Goal: Task Accomplishment & Management: Use online tool/utility

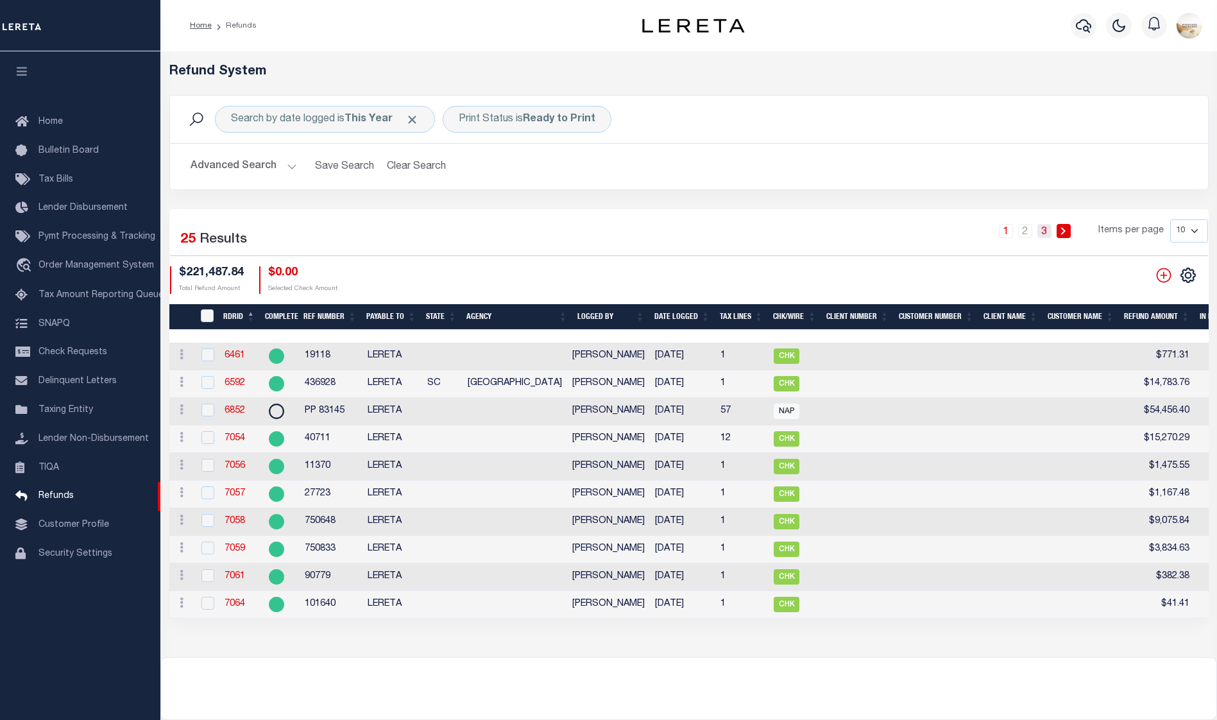
click at [1044, 229] on link "3" at bounding box center [1045, 231] width 14 height 14
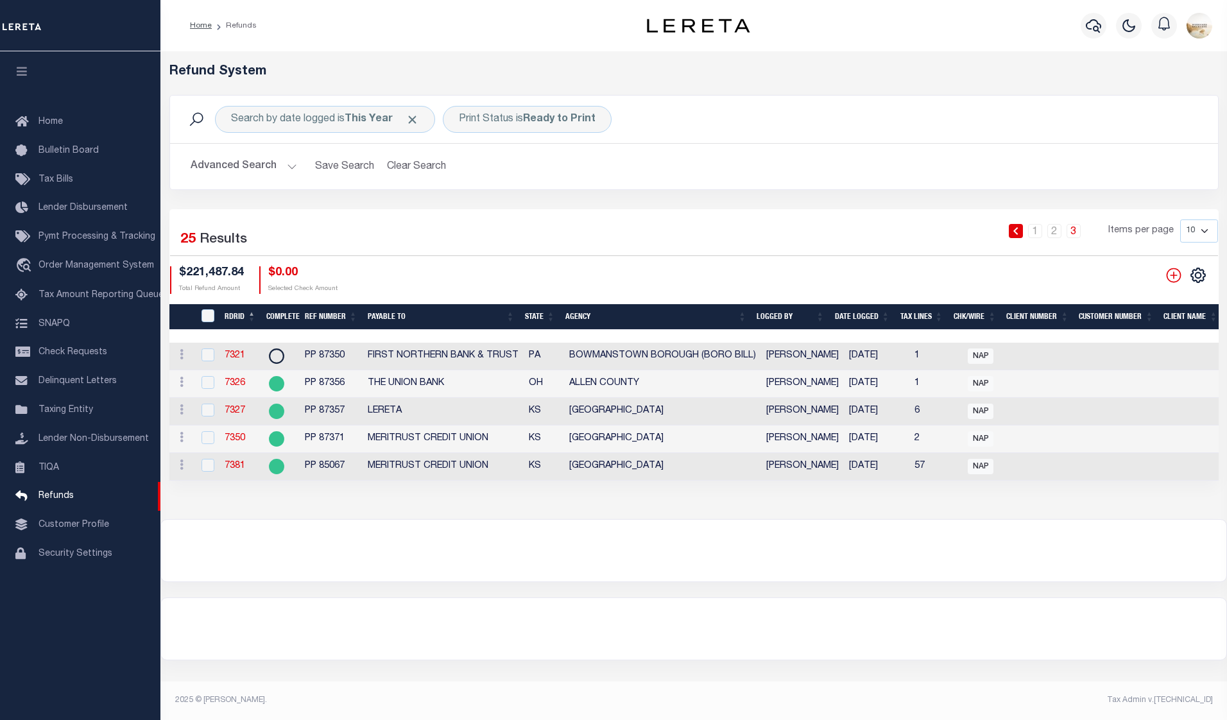
click at [1201, 225] on select "10 25 50 100" at bounding box center [1199, 230] width 38 height 23
select select "25"
click at [1180, 219] on select "10 25 50 100" at bounding box center [1199, 230] width 38 height 23
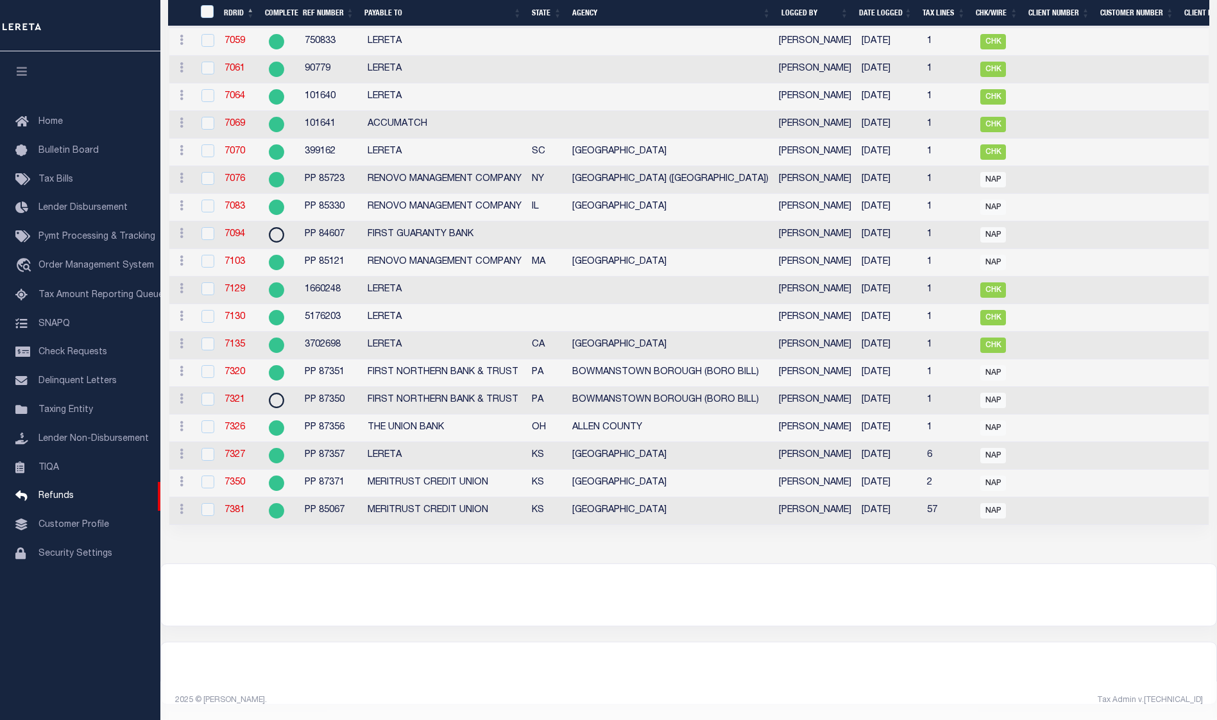
scroll to position [518, 0]
click at [206, 365] on input "checkbox" at bounding box center [208, 371] width 13 height 13
checkbox input "true"
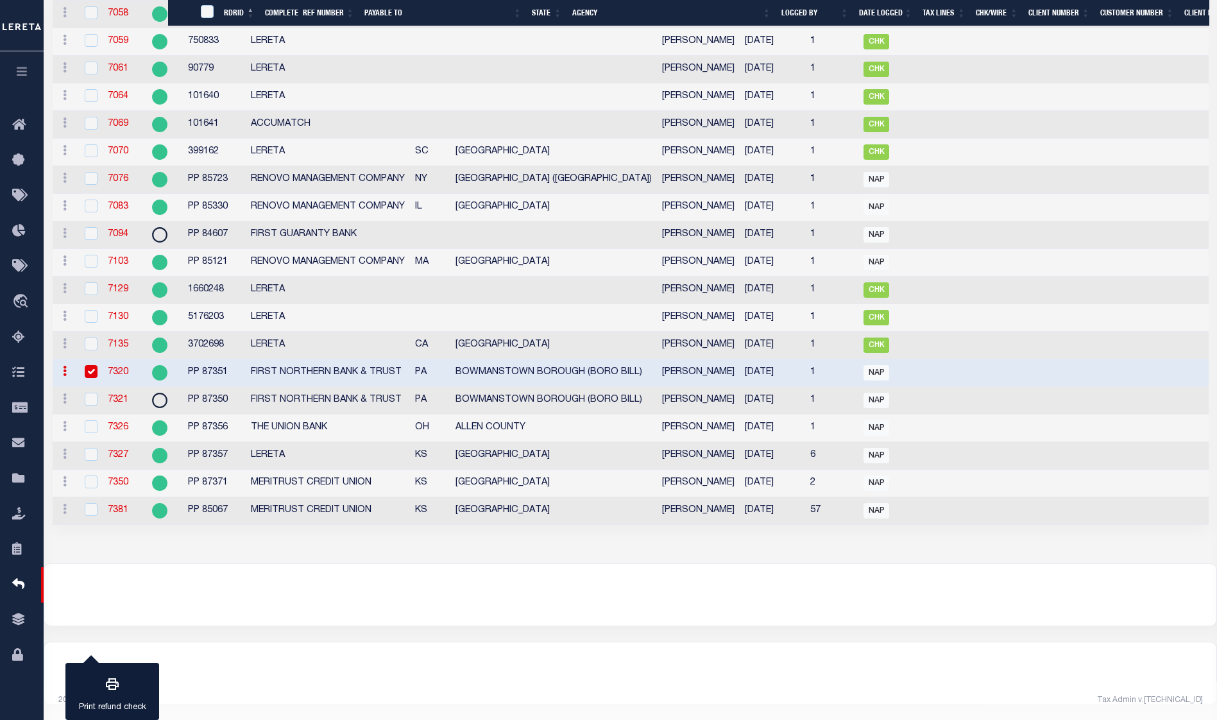
scroll to position [516, 0]
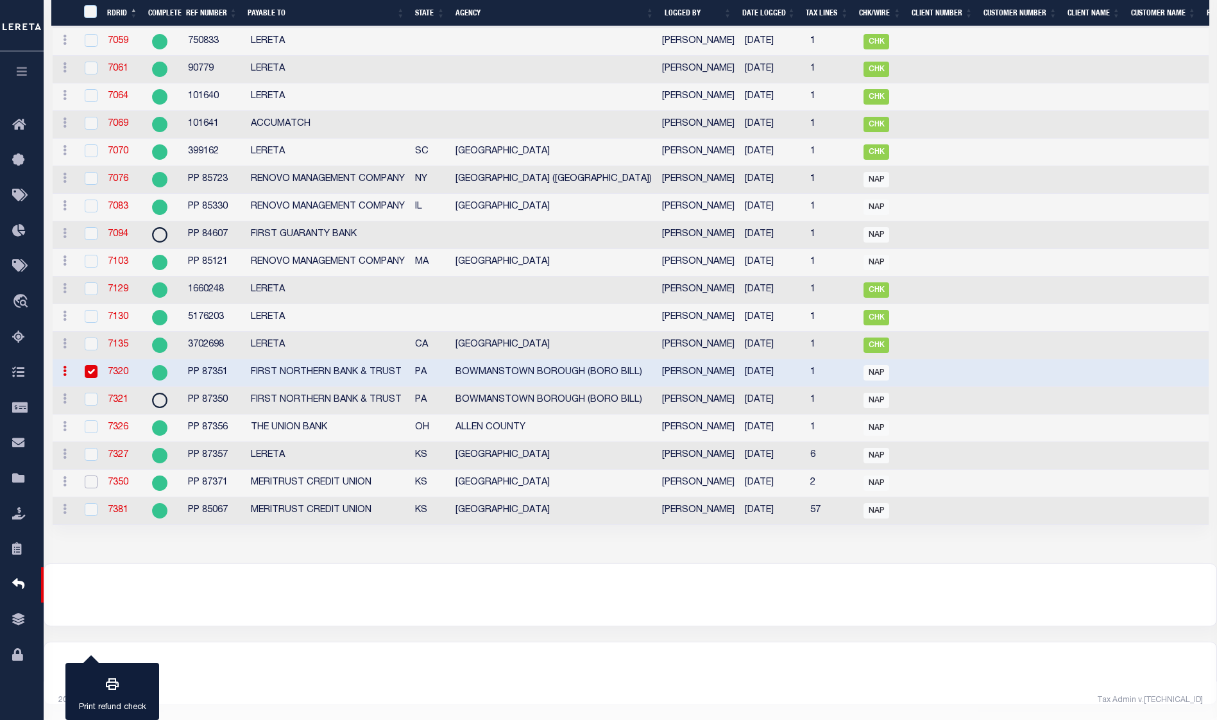
click at [89, 476] on input "checkbox" at bounding box center [91, 482] width 13 height 13
checkbox input "true"
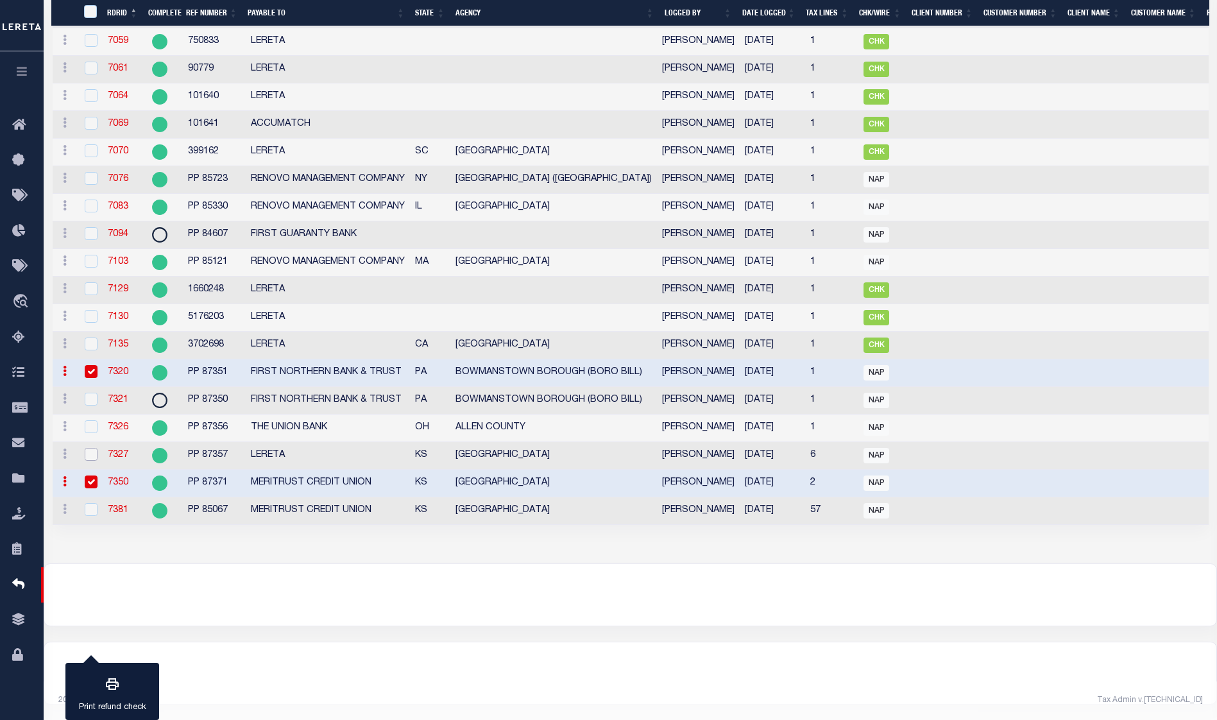
click at [94, 448] on input "checkbox" at bounding box center [91, 454] width 13 height 13
checkbox input "true"
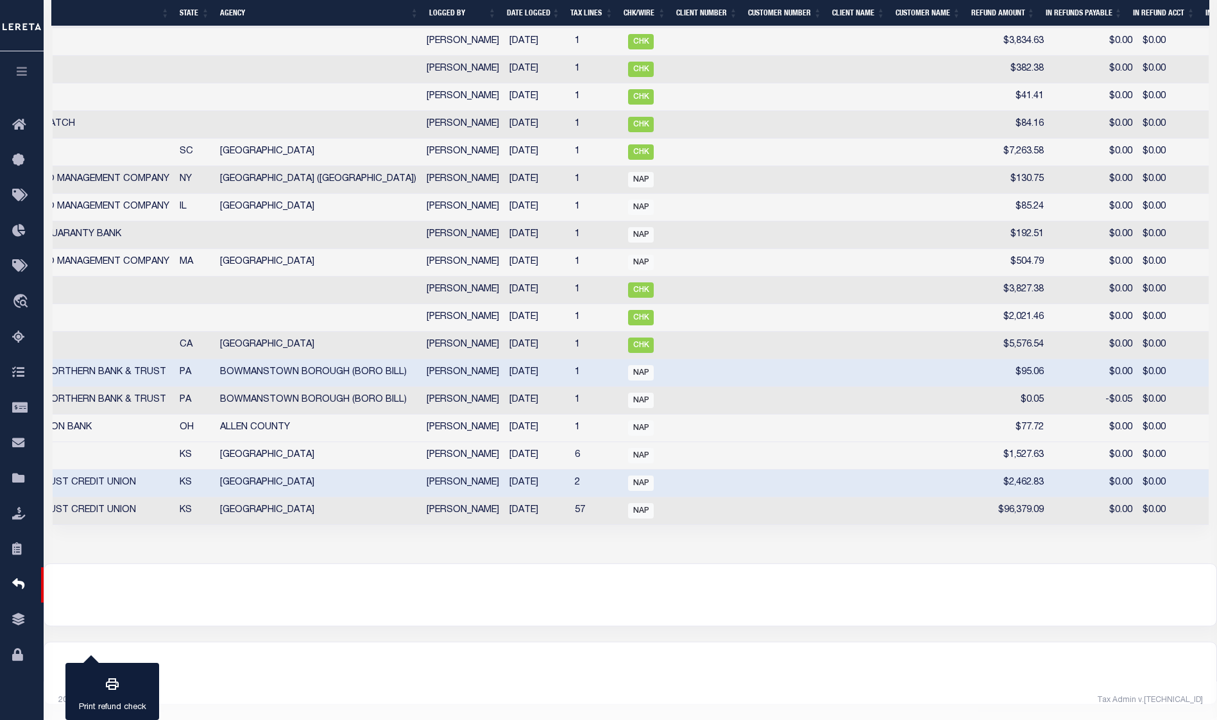
scroll to position [0, 0]
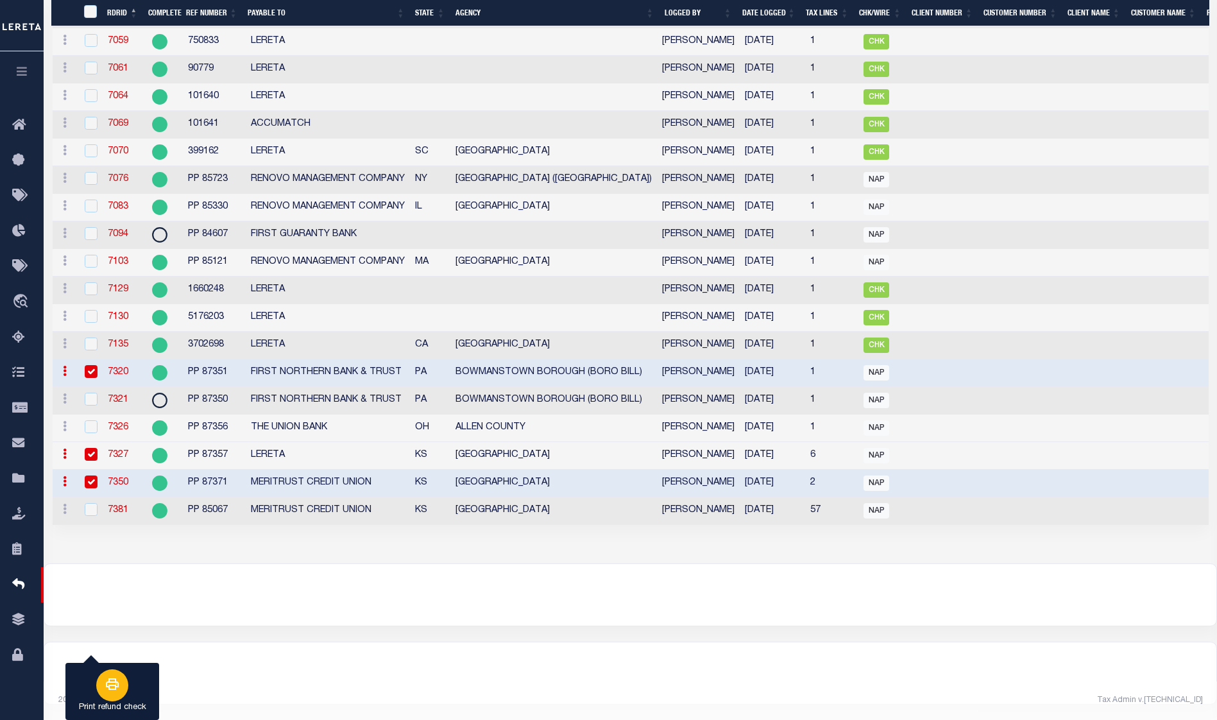
click at [105, 683] on icon "button" at bounding box center [112, 683] width 15 height 15
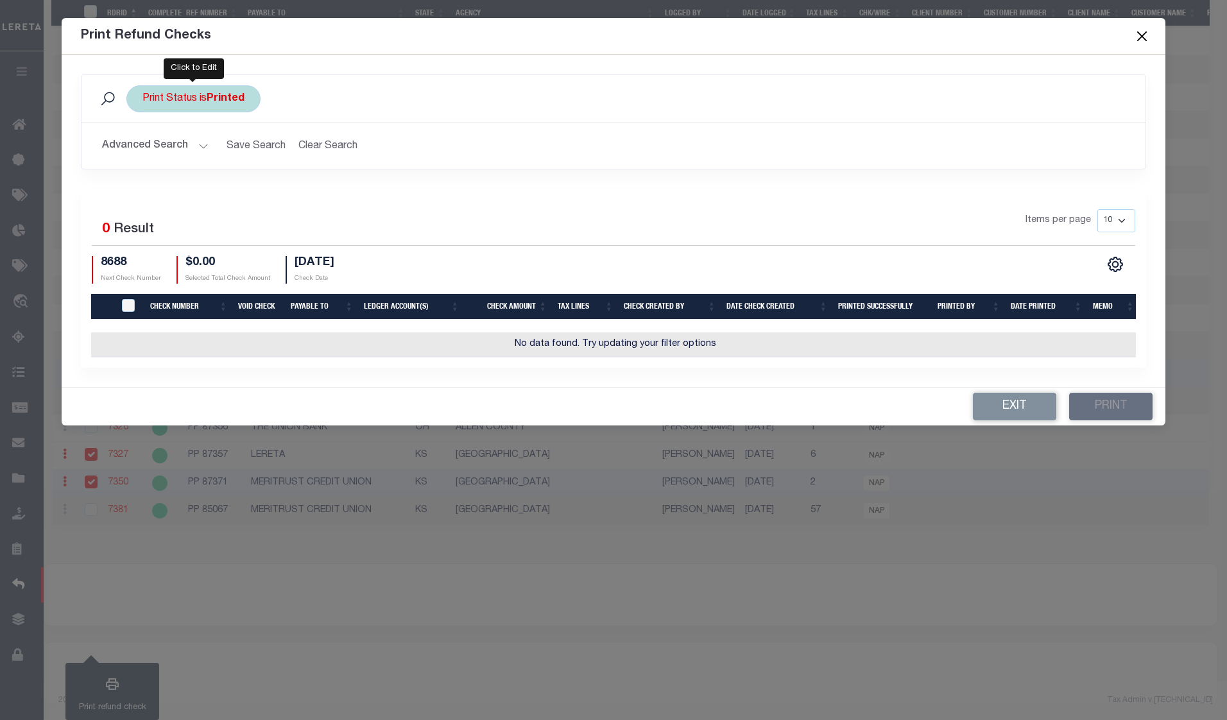
click at [199, 95] on div "Print Status is Printed" at bounding box center [193, 98] width 134 height 27
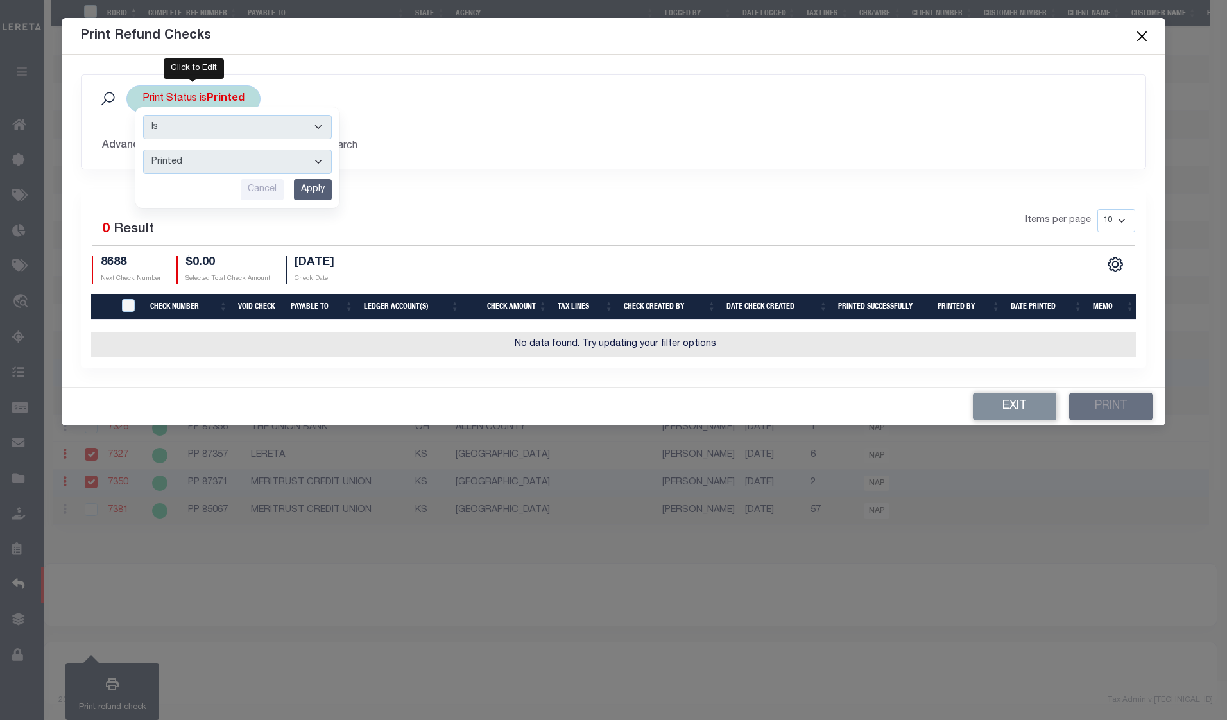
click at [210, 162] on select "Printed Not Printed" at bounding box center [237, 162] width 189 height 24
select select "false"
click at [143, 150] on select "Printed Not Printed" at bounding box center [237, 162] width 189 height 24
click at [298, 185] on input "Apply" at bounding box center [313, 189] width 38 height 21
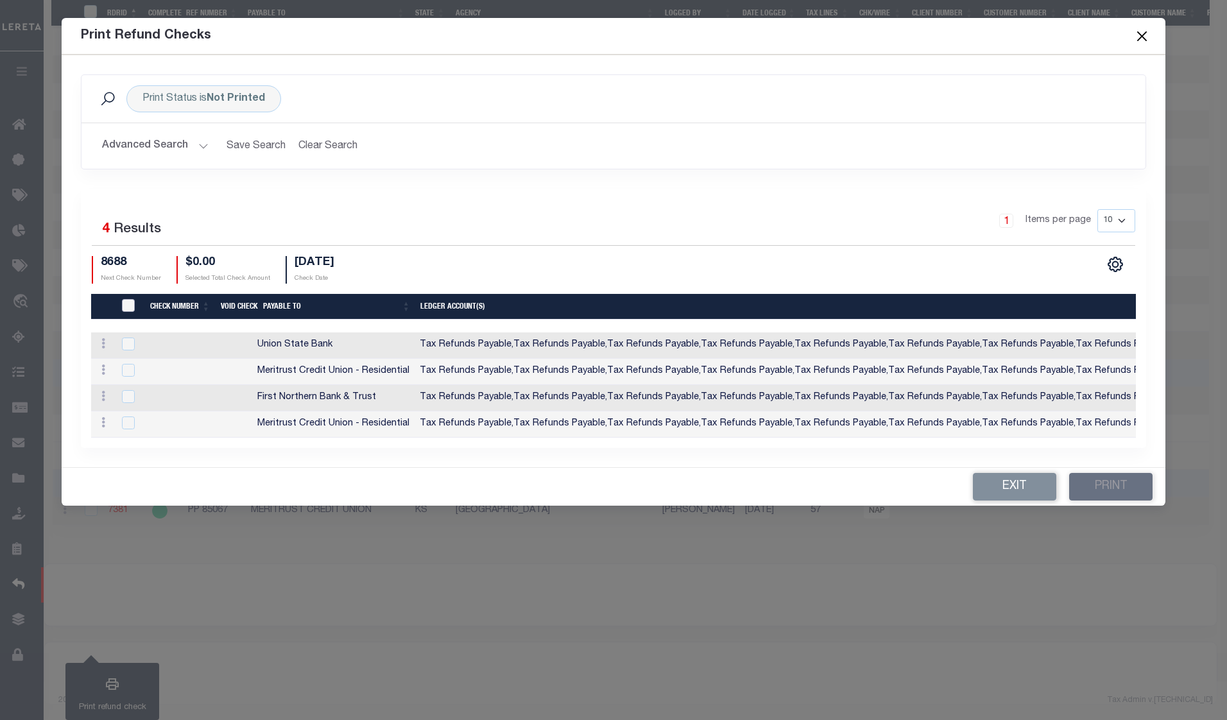
click at [132, 299] on input "TIQA Select" at bounding box center [128, 305] width 13 height 13
checkbox input "true"
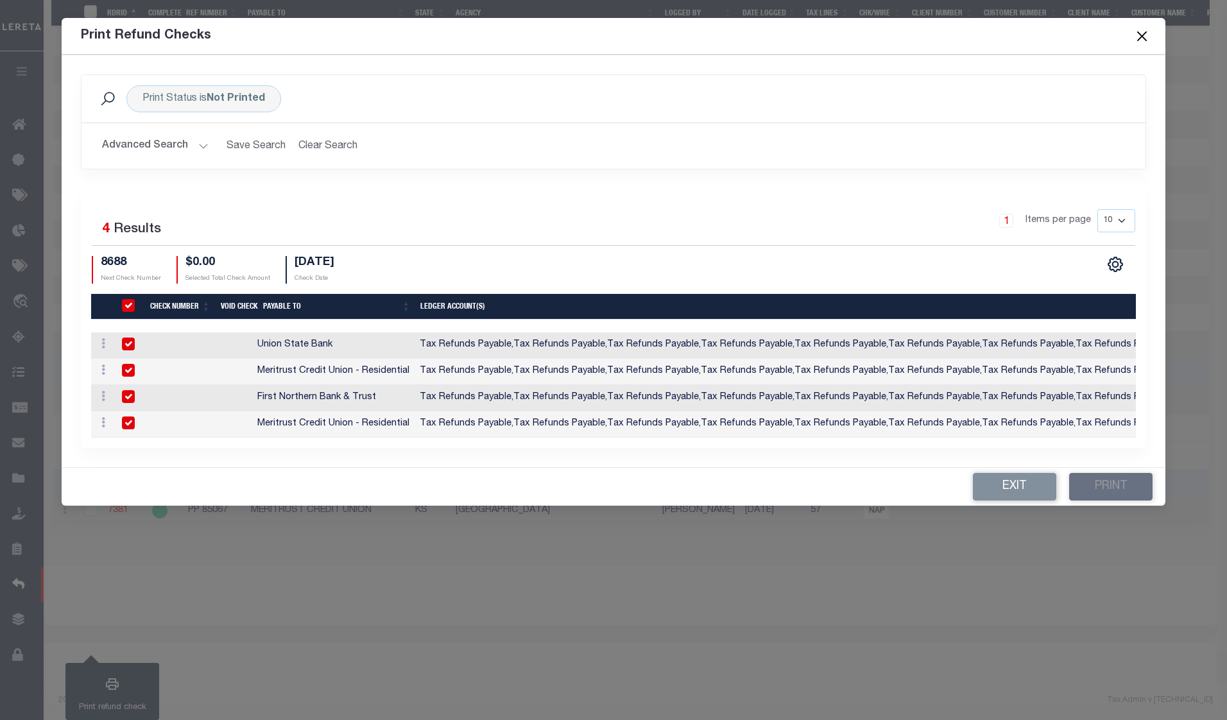
checkbox input "true"
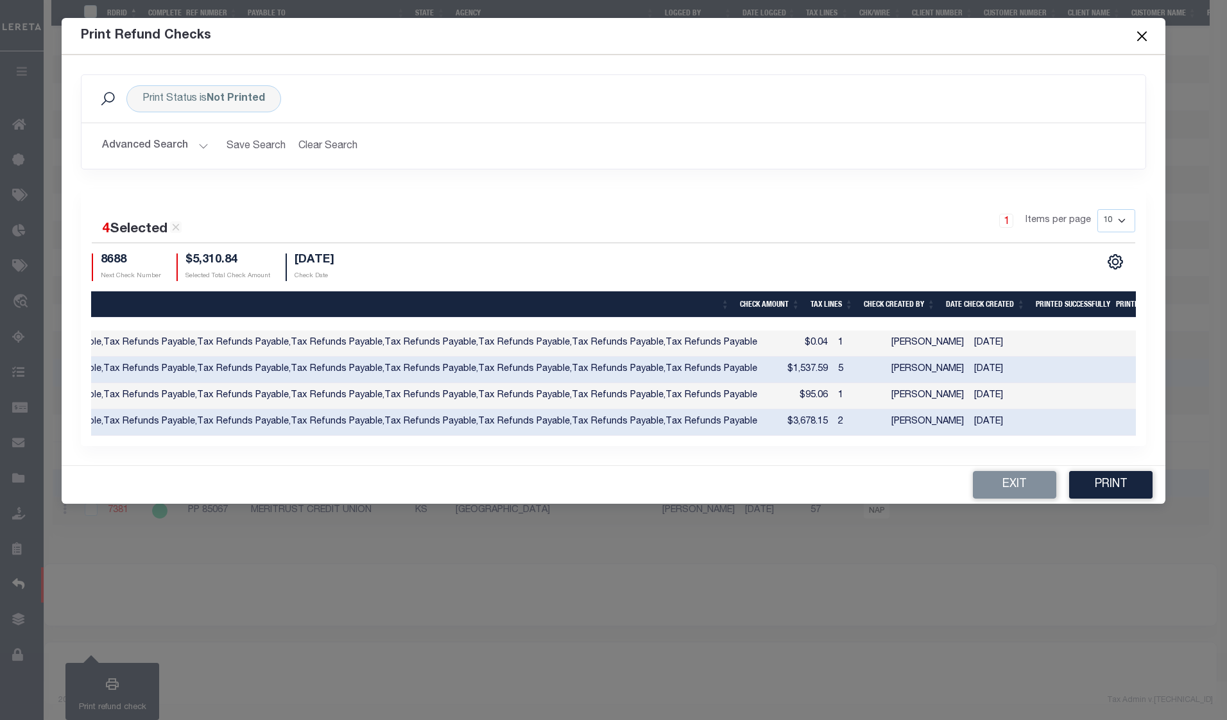
scroll to position [0, 776]
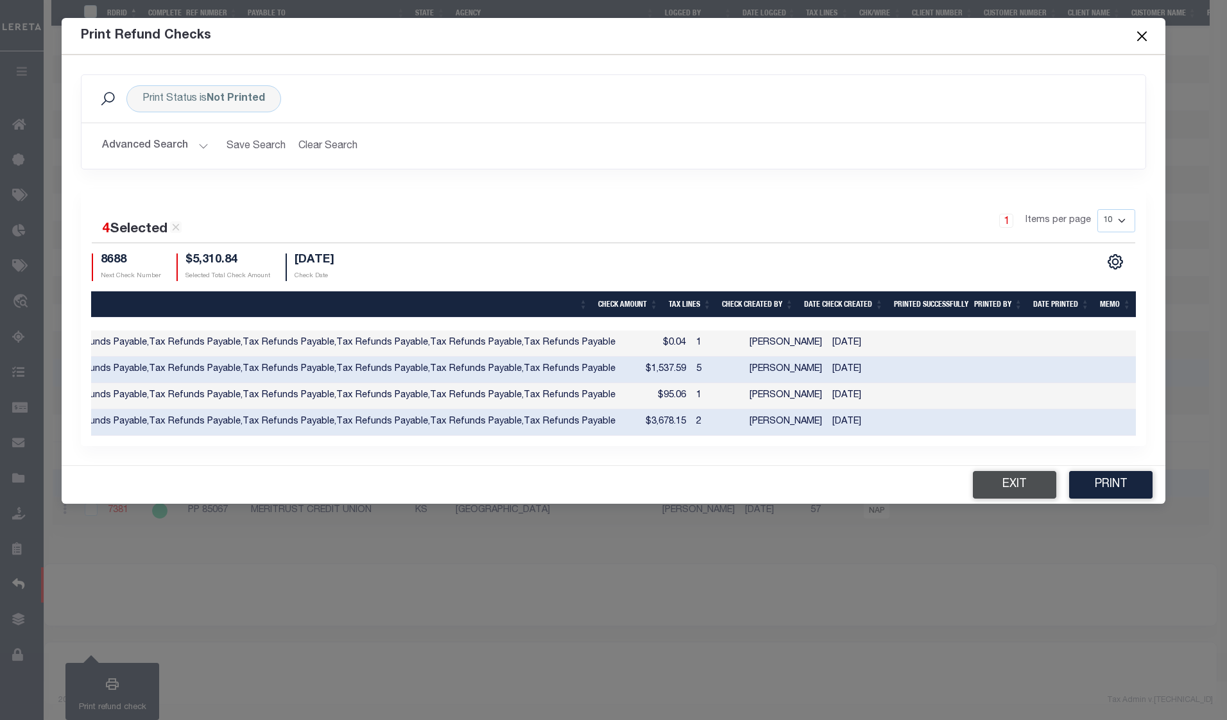
click at [1000, 484] on button "Exit" at bounding box center [1014, 485] width 83 height 28
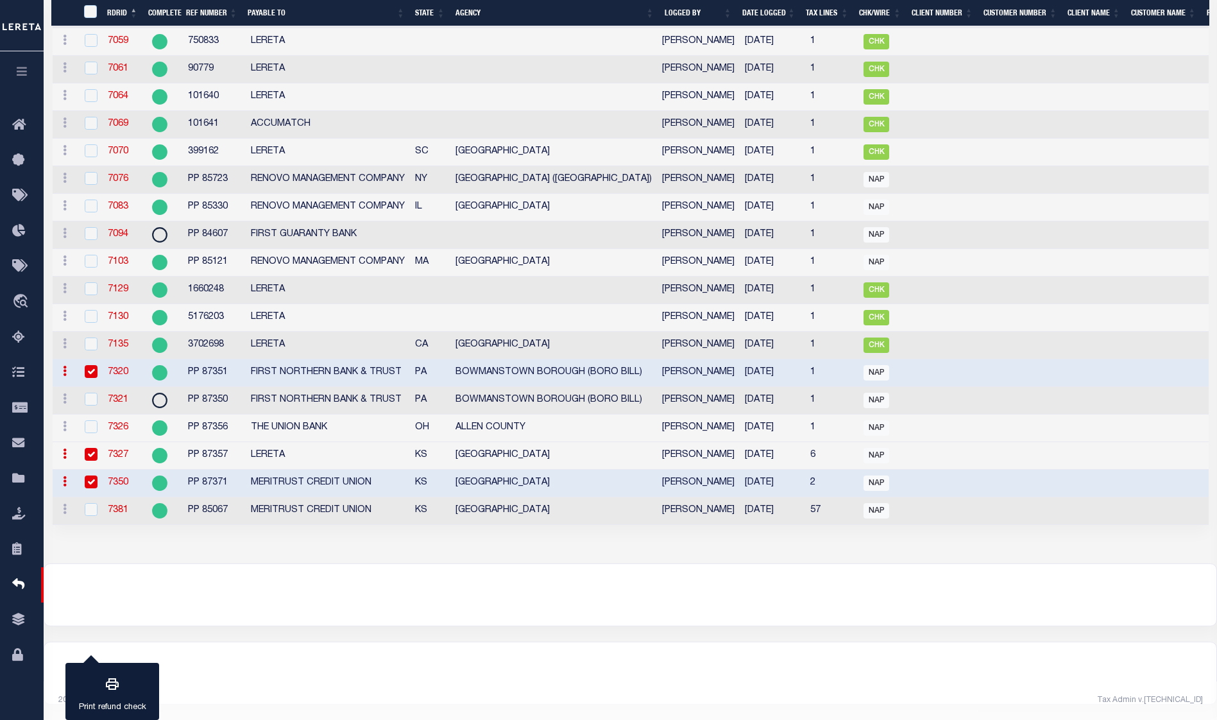
drag, startPoint x: 790, startPoint y: 529, endPoint x: 831, endPoint y: 522, distance: 41.6
click at [831, 522] on div "Refund System Search by date logged is This Year Print Status is Ready to Print…" at bounding box center [631, 60] width 1174 height 1005
click at [92, 449] on input "checkbox" at bounding box center [91, 454] width 13 height 13
checkbox input "false"
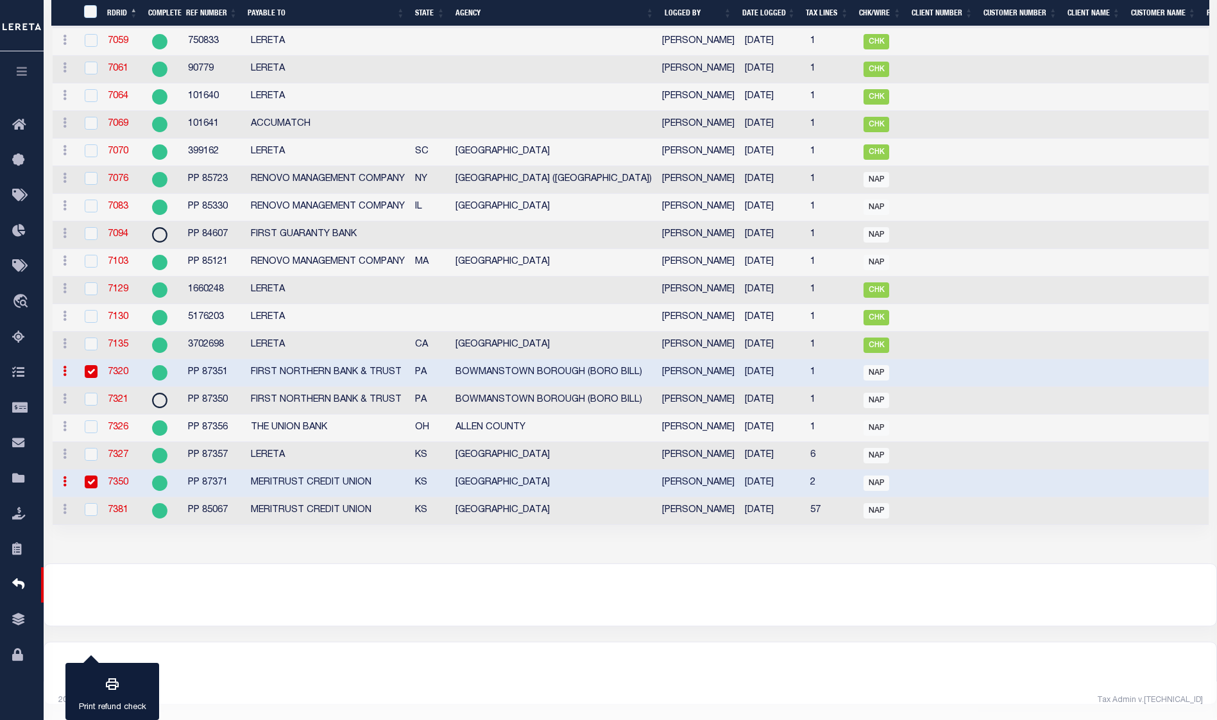
click at [89, 470] on td at bounding box center [90, 484] width 26 height 28
checkbox input "false"
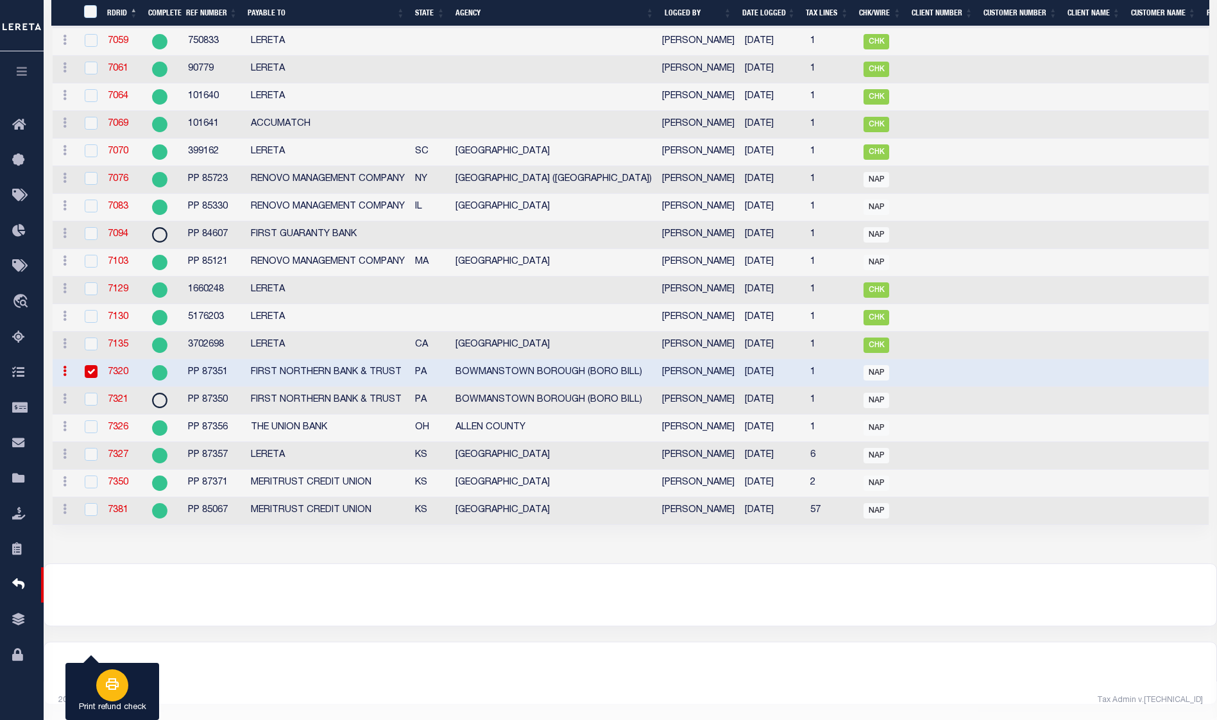
click at [121, 682] on div "button" at bounding box center [112, 685] width 32 height 32
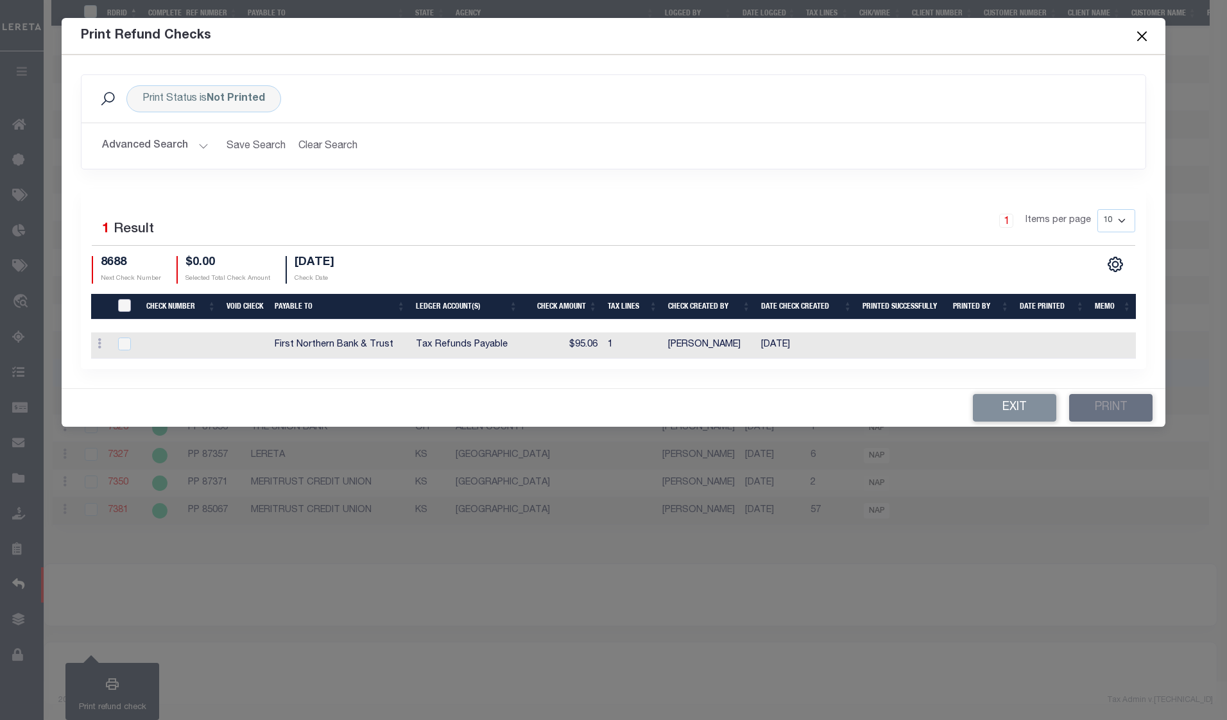
click at [128, 301] on input "TIQA Select" at bounding box center [124, 305] width 13 height 13
checkbox input "true"
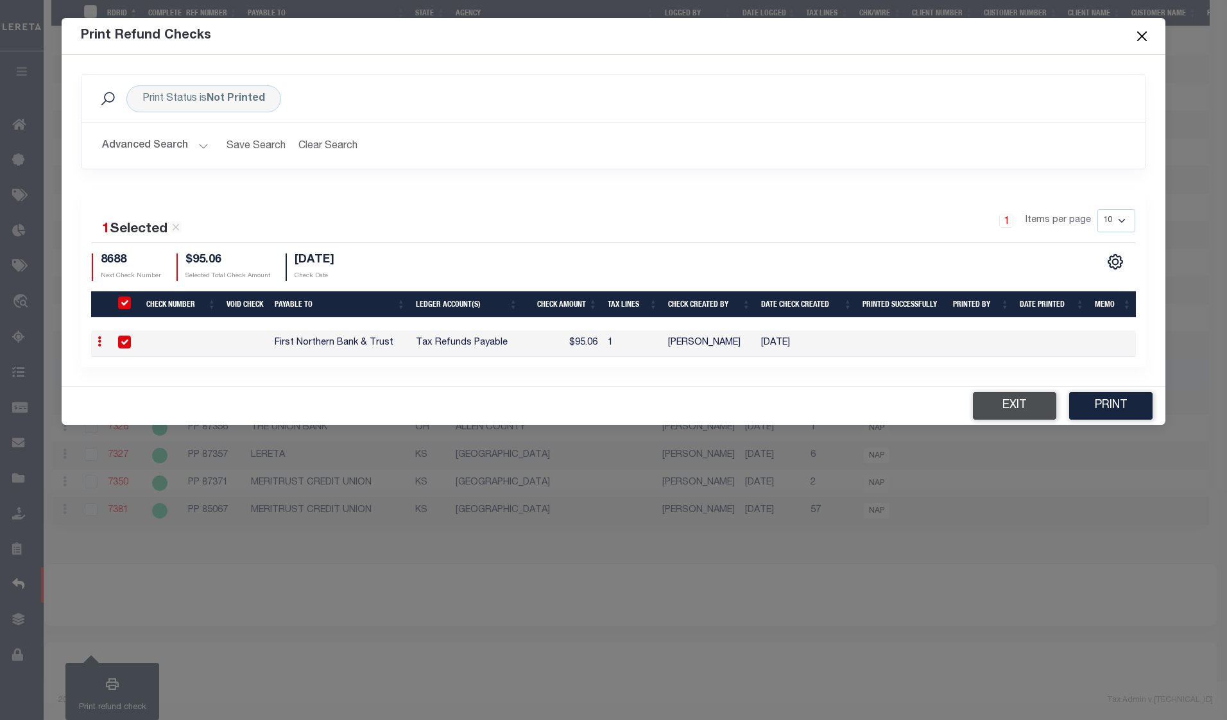
click at [1030, 413] on button "Exit" at bounding box center [1014, 406] width 83 height 28
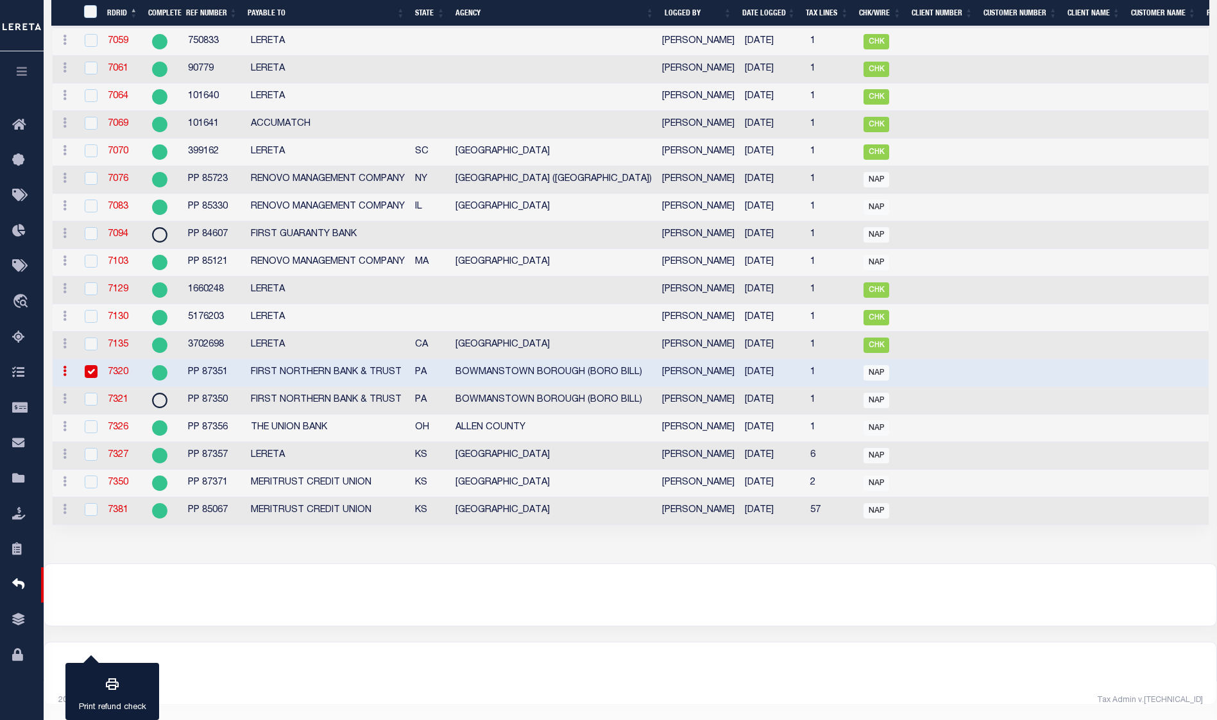
click at [85, 365] on input "checkbox" at bounding box center [91, 371] width 13 height 13
checkbox input "false"
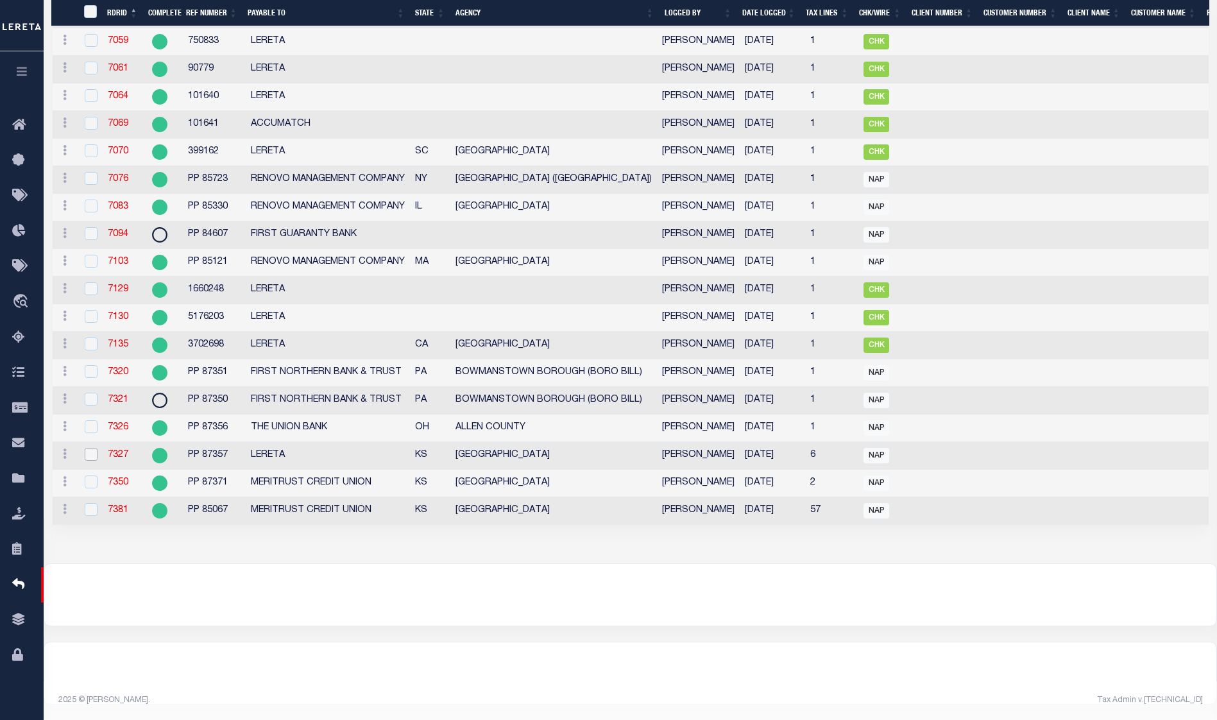
click at [94, 449] on input "checkbox" at bounding box center [91, 454] width 13 height 13
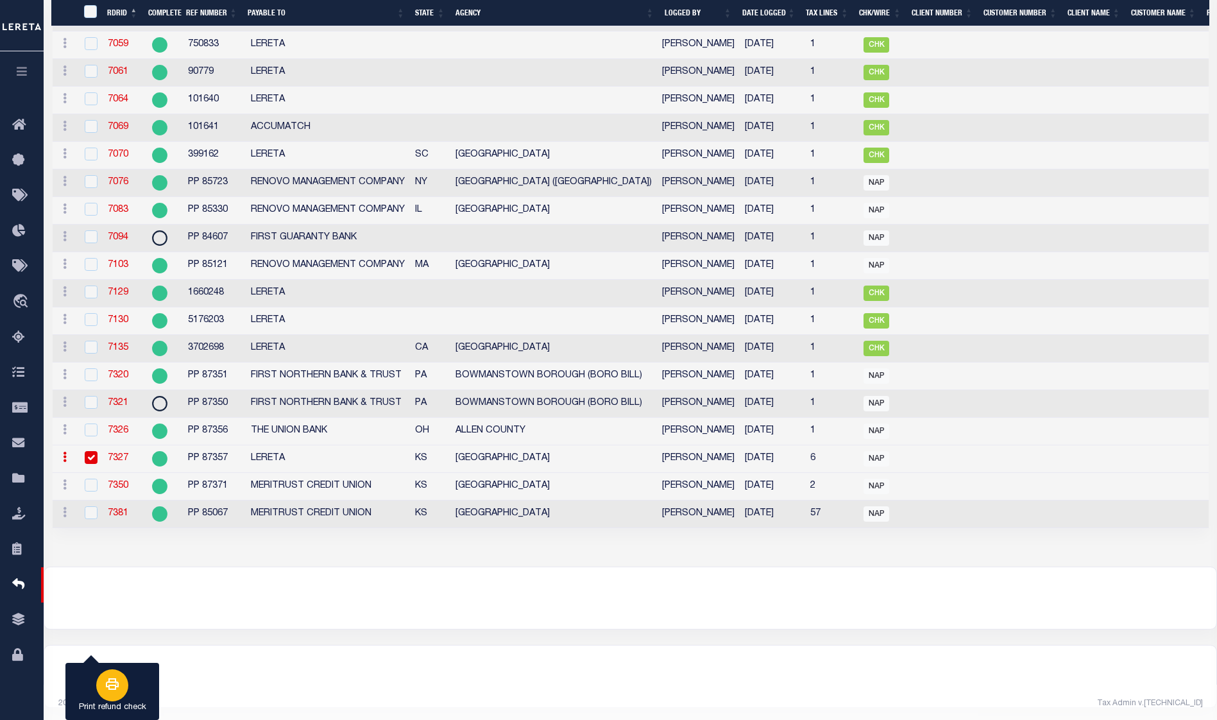
click at [110, 688] on icon "button" at bounding box center [112, 683] width 15 height 15
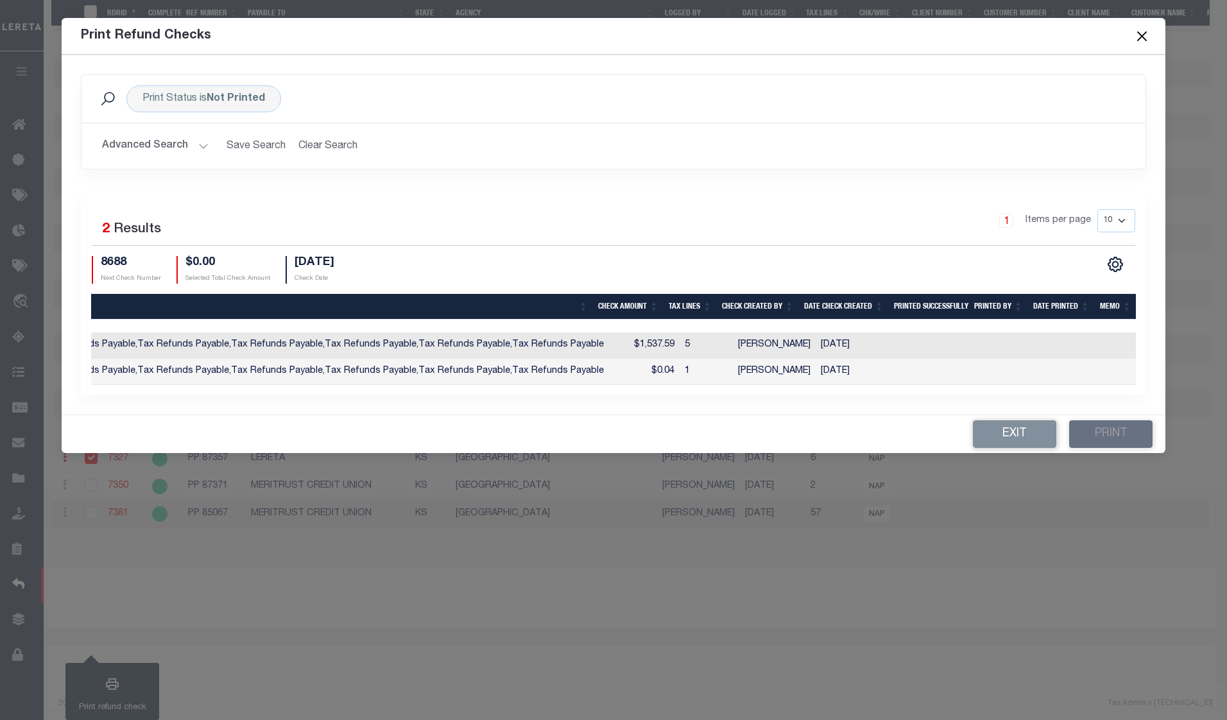
scroll to position [0, 337]
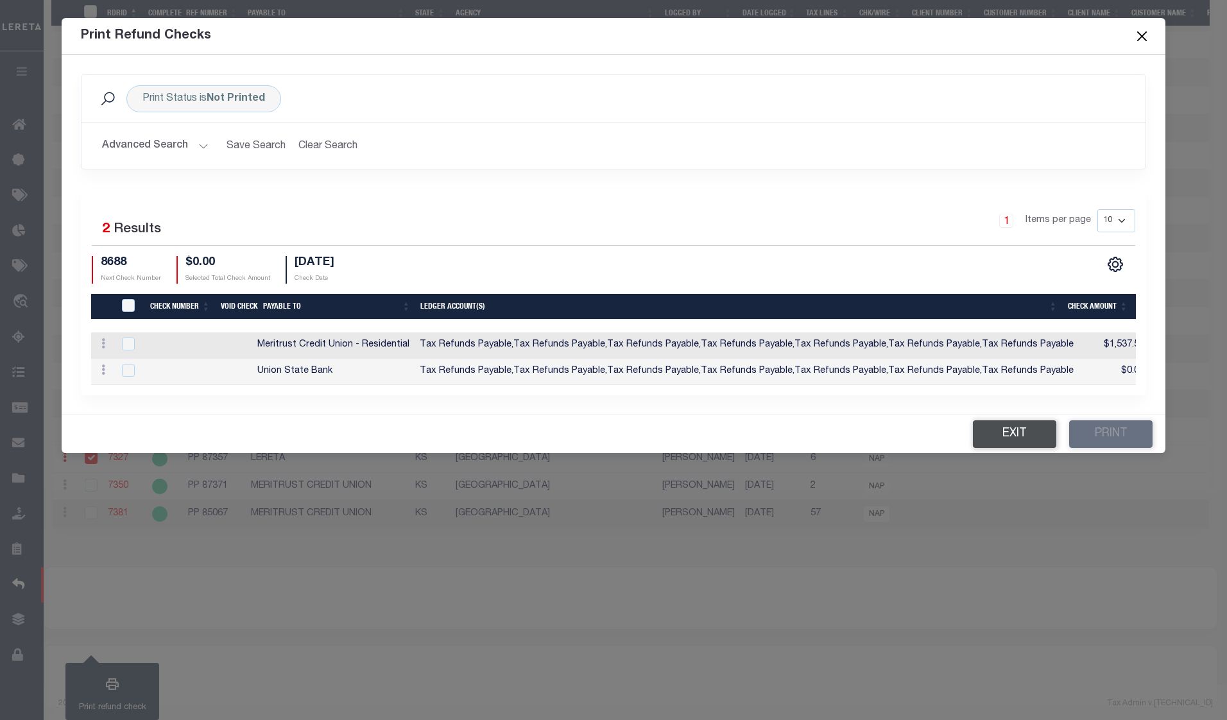
click at [1034, 433] on button "Exit" at bounding box center [1014, 434] width 83 height 28
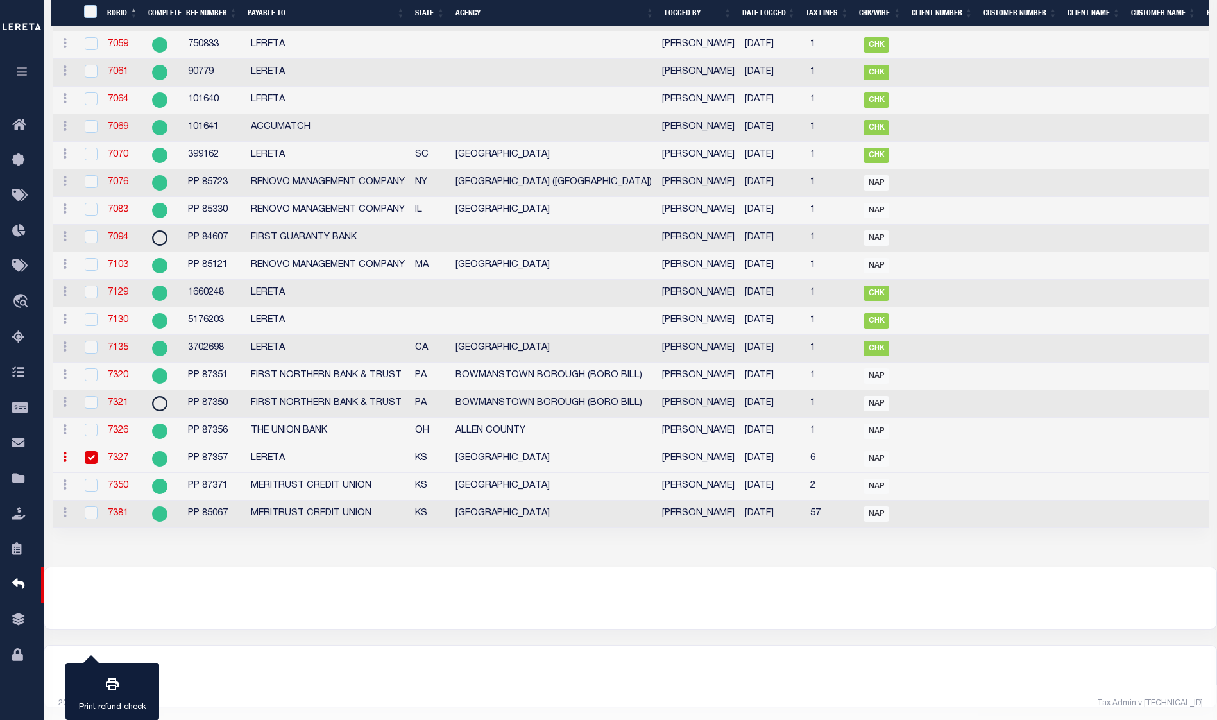
click at [92, 464] on input "checkbox" at bounding box center [91, 457] width 13 height 13
checkbox input "false"
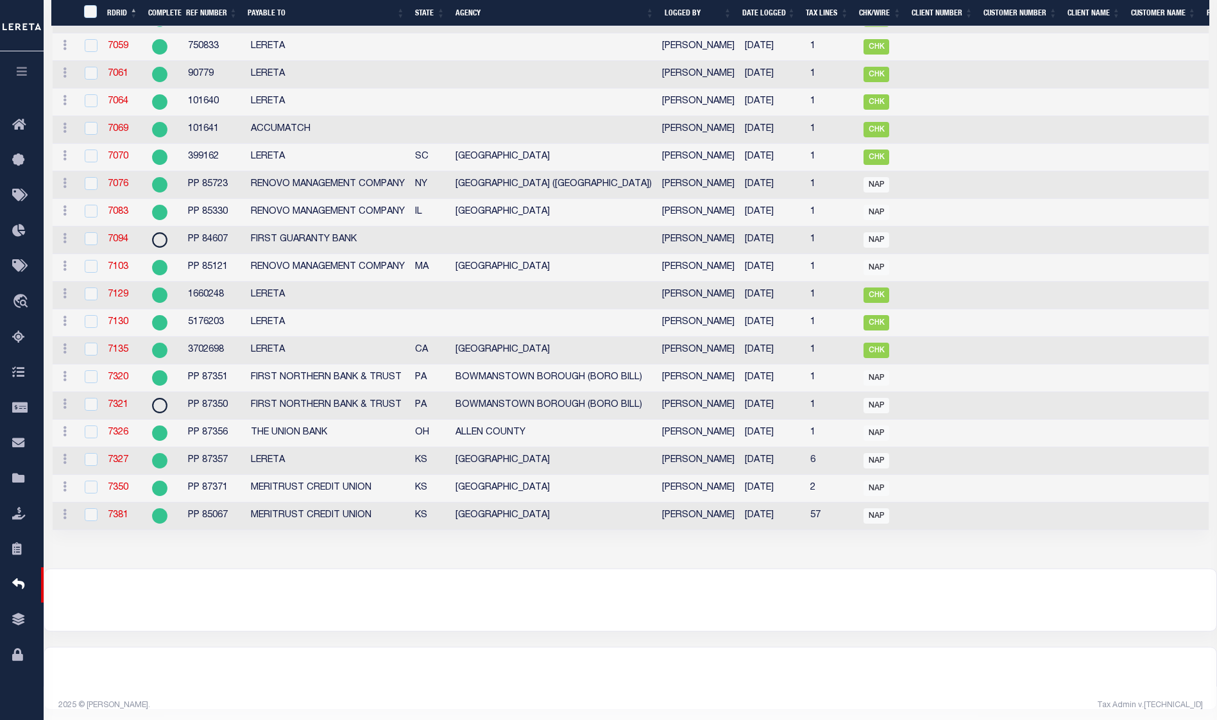
click at [92, 493] on td at bounding box center [90, 489] width 26 height 28
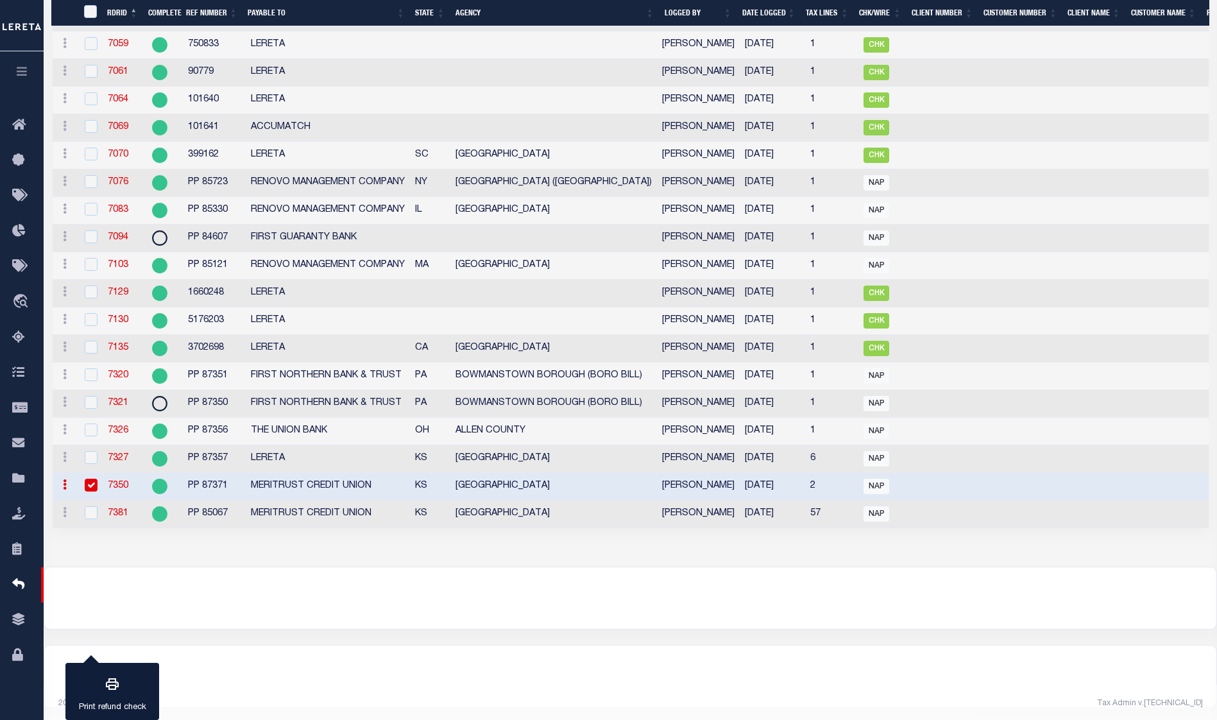
click at [92, 492] on input "checkbox" at bounding box center [91, 485] width 13 height 13
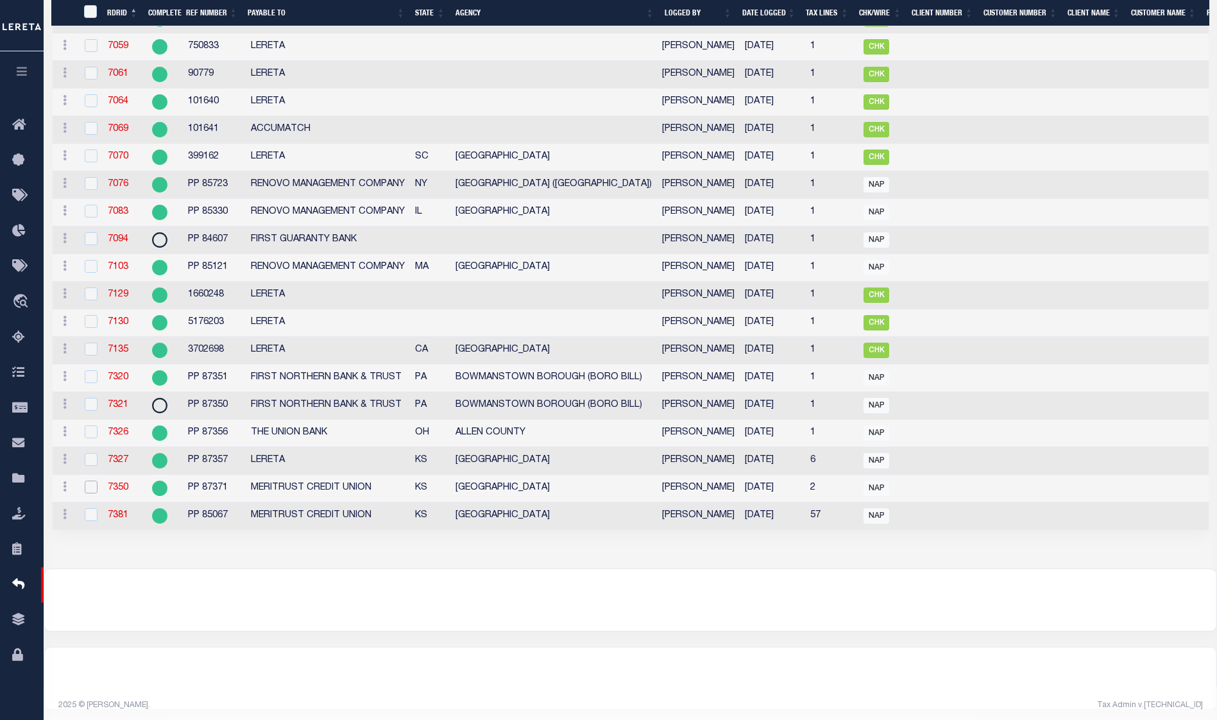
click at [96, 493] on input "checkbox" at bounding box center [91, 487] width 13 height 13
checkbox input "true"
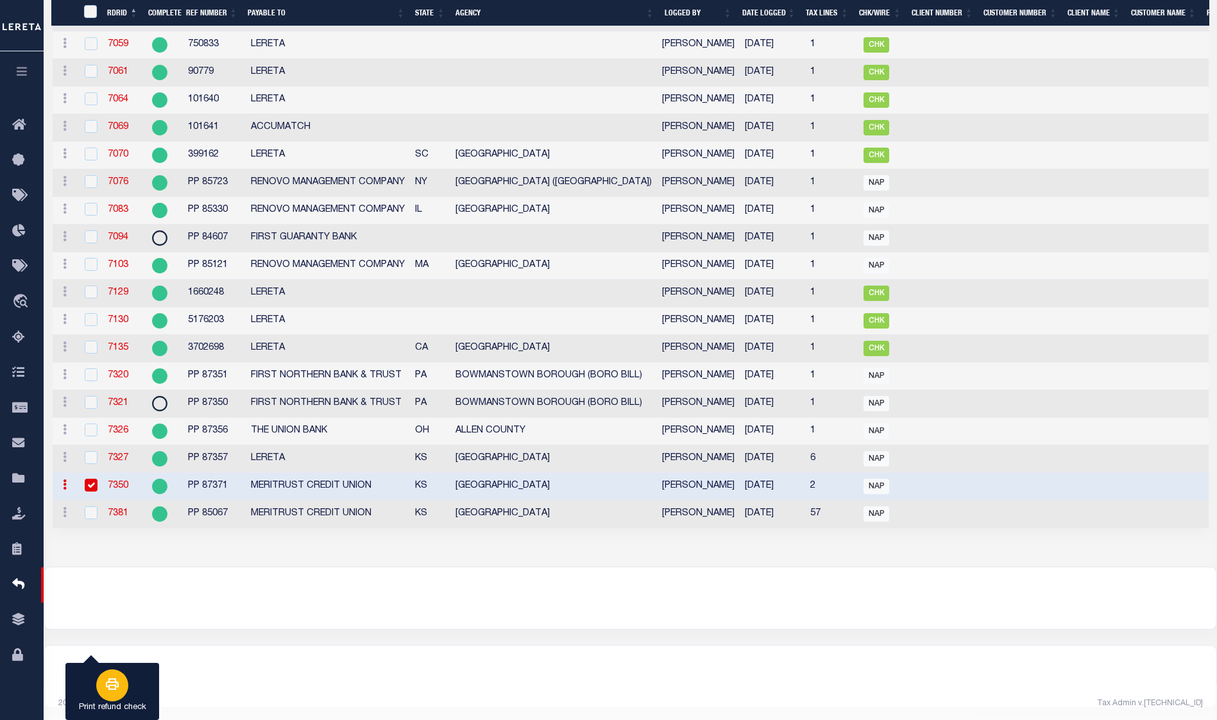
click at [123, 681] on div "button" at bounding box center [112, 685] width 32 height 32
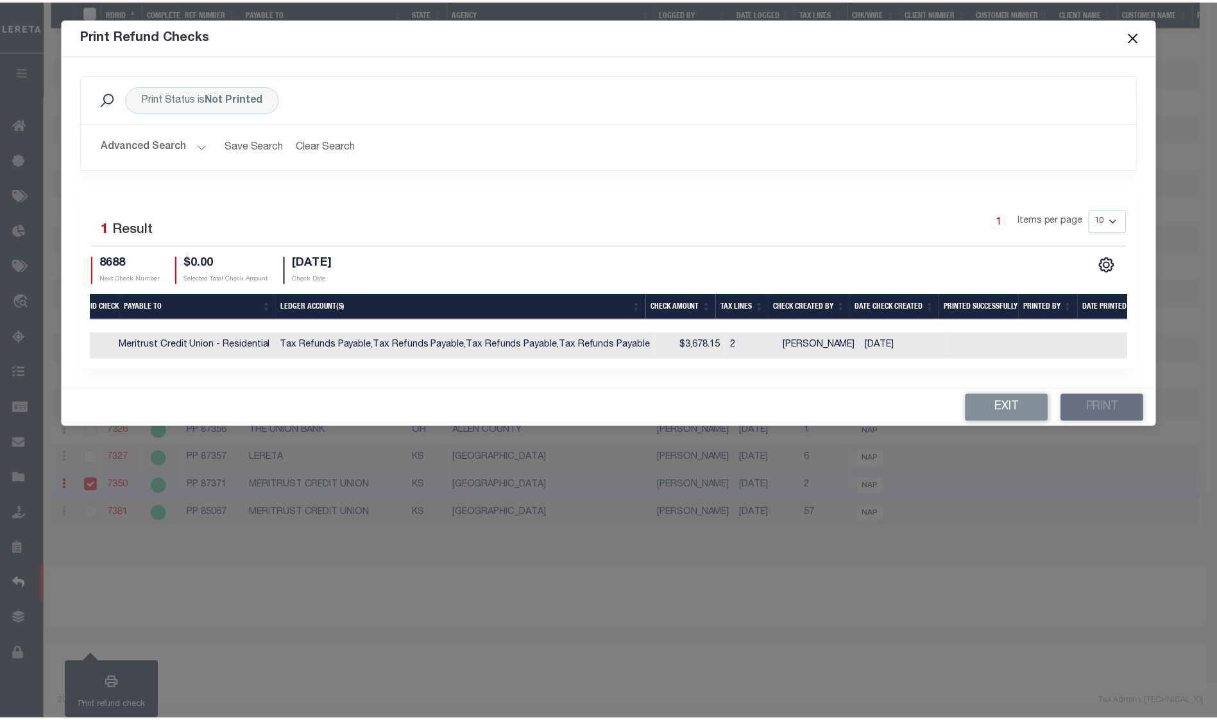
scroll to position [0, 196]
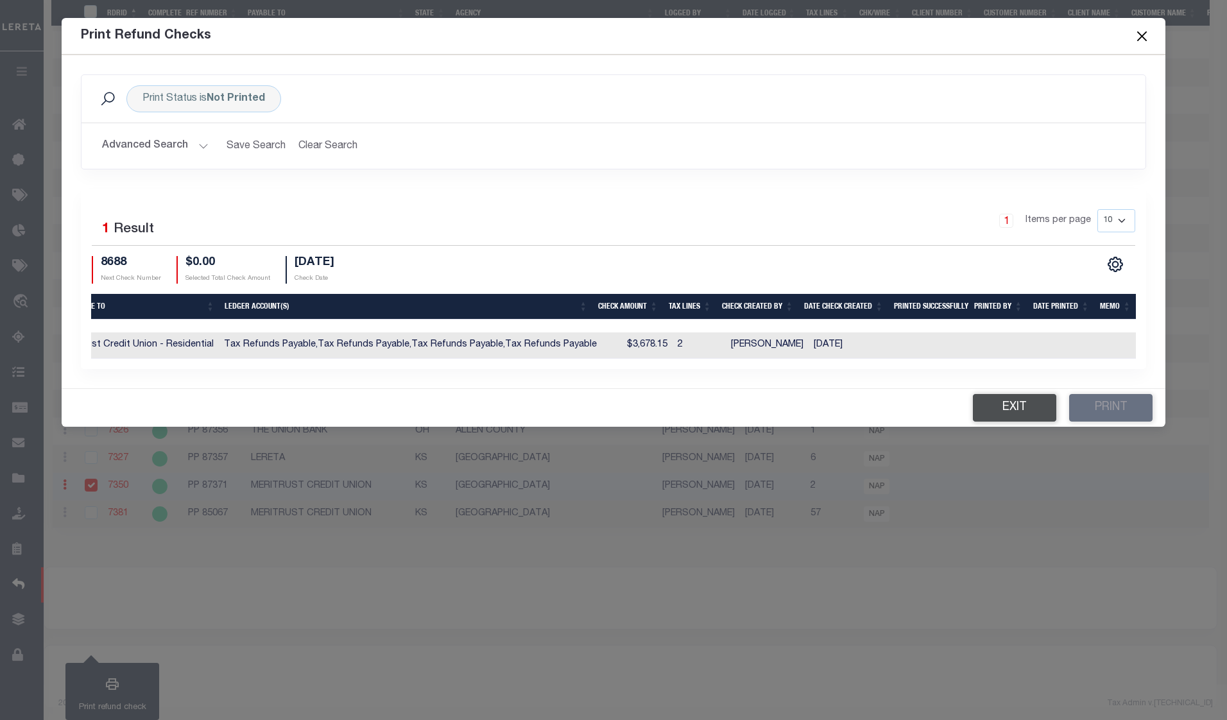
click at [1022, 414] on button "Exit" at bounding box center [1014, 408] width 83 height 28
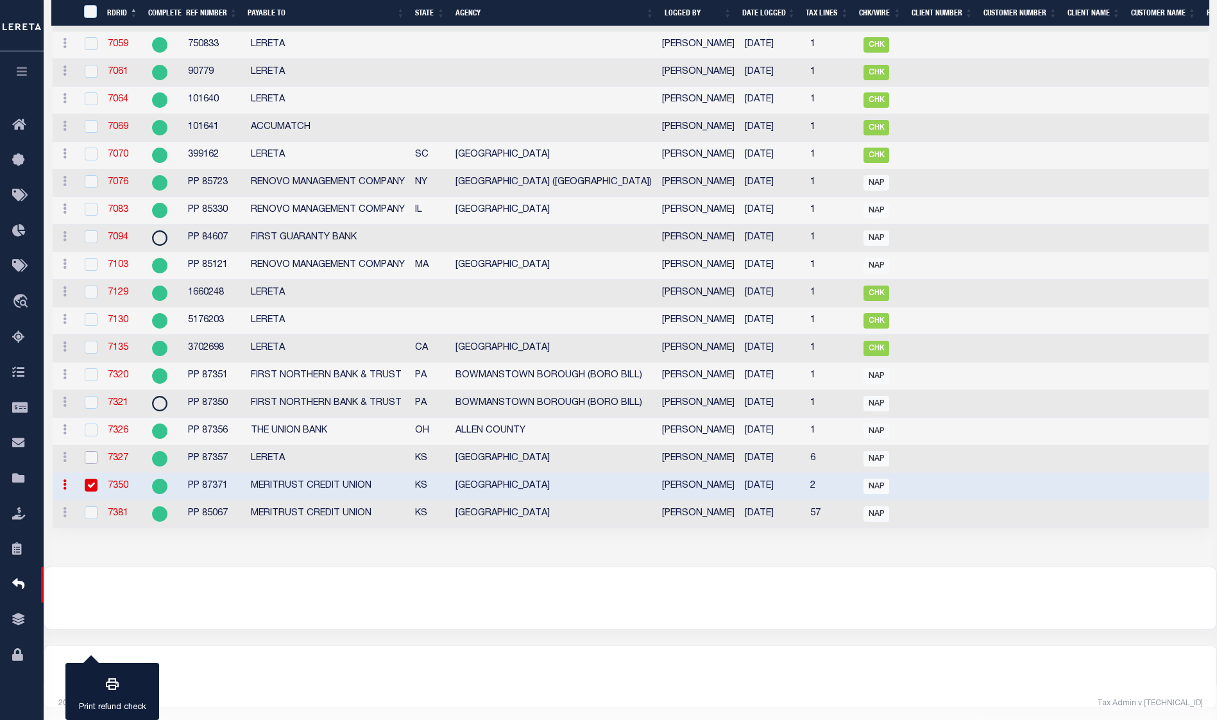
click at [87, 464] on input "checkbox" at bounding box center [91, 457] width 13 height 13
checkbox input "true"
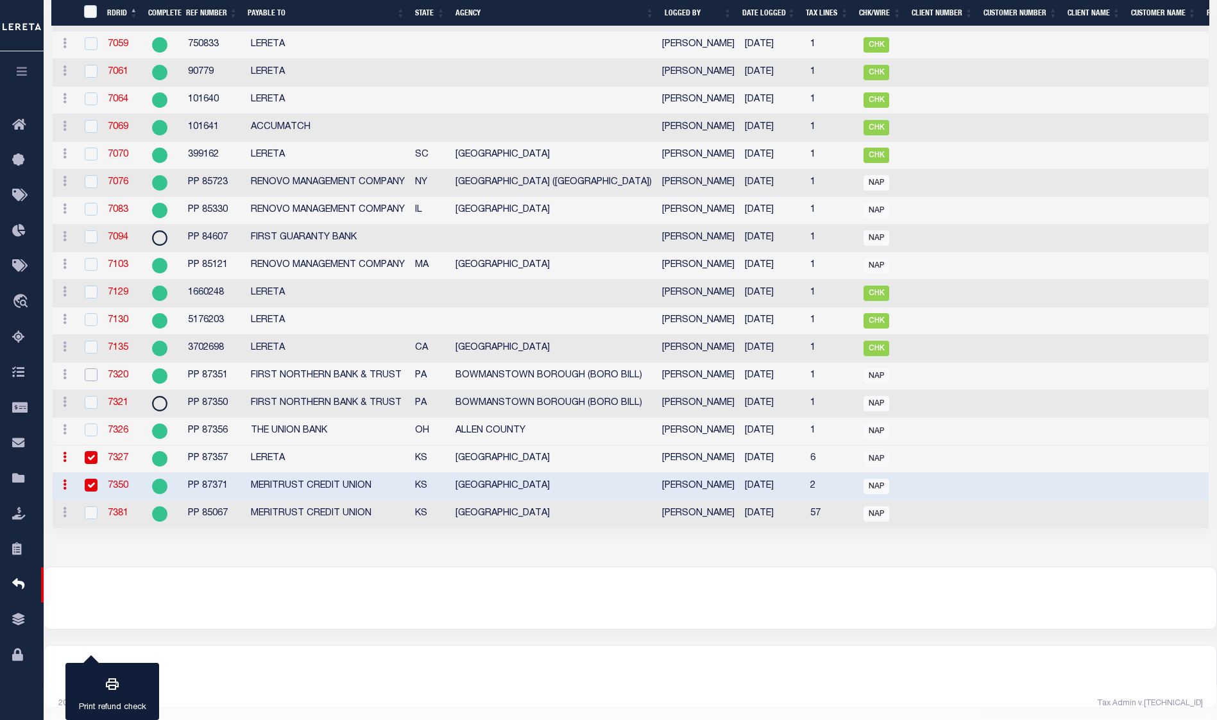
click at [95, 381] on input "checkbox" at bounding box center [91, 374] width 13 height 13
checkbox input "true"
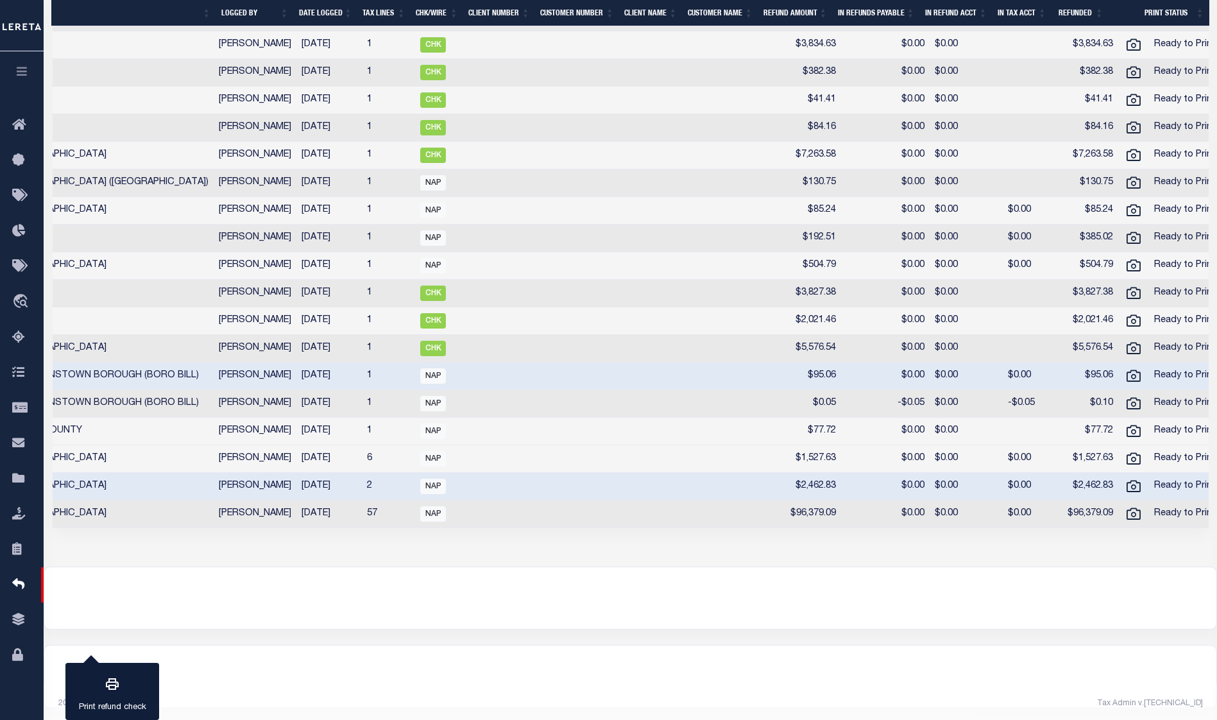
scroll to position [0, 0]
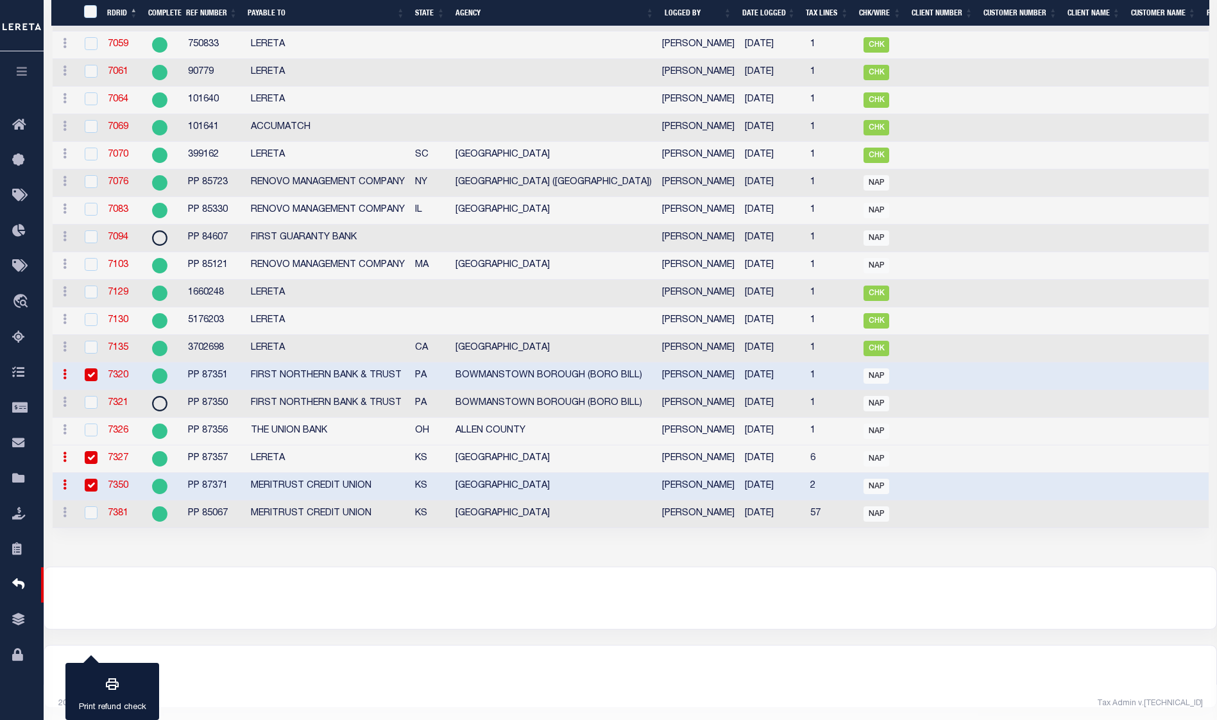
click at [94, 464] on input "checkbox" at bounding box center [91, 457] width 13 height 13
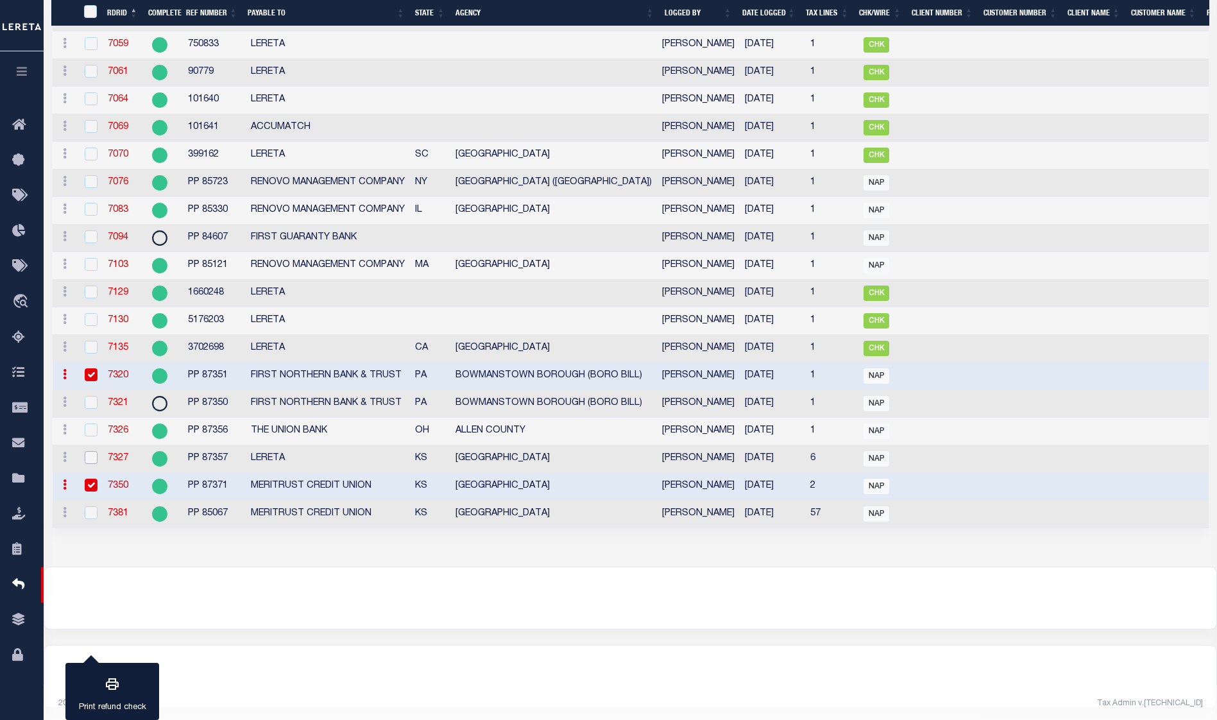
click at [92, 464] on input "checkbox" at bounding box center [91, 457] width 13 height 13
checkbox input "true"
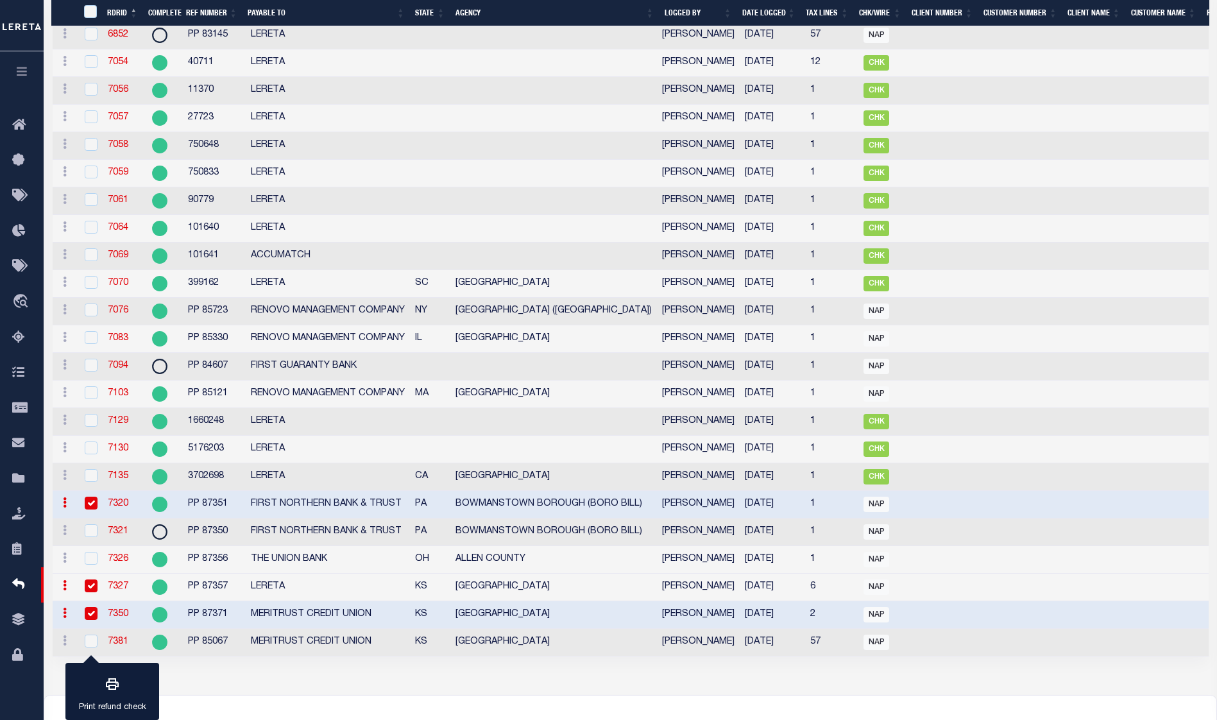
click at [86, 510] on input "checkbox" at bounding box center [91, 503] width 13 height 13
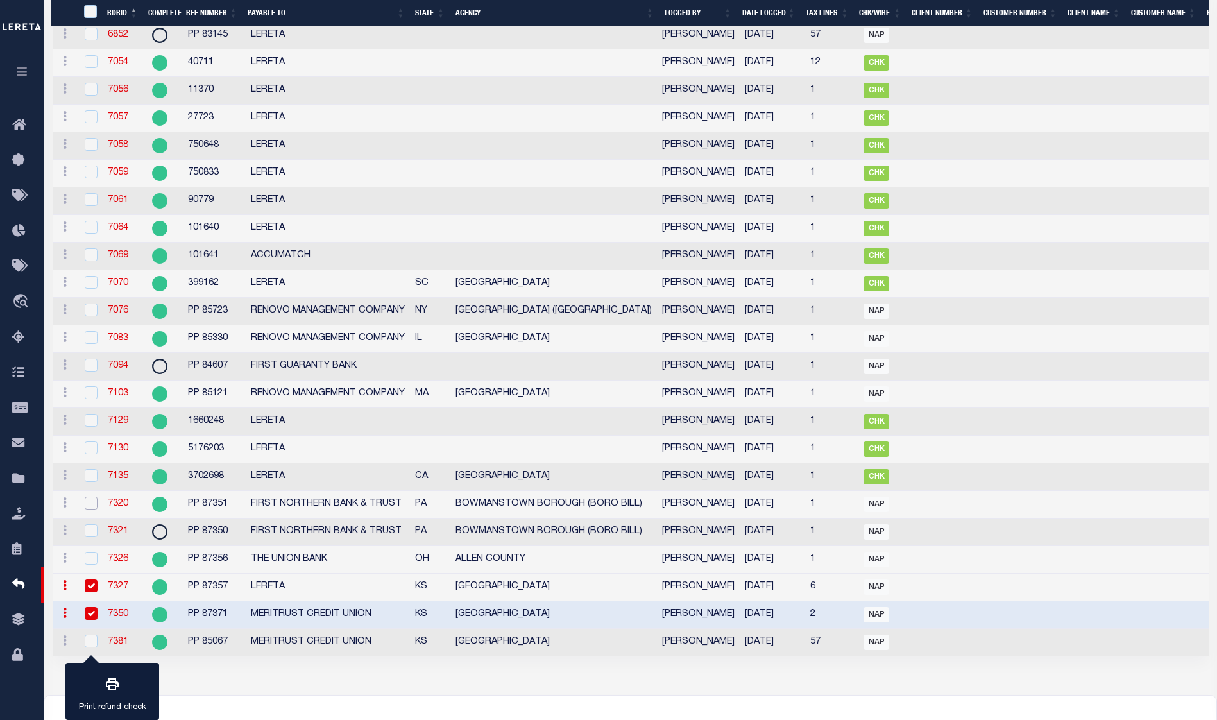
click at [87, 510] on input "checkbox" at bounding box center [91, 503] width 13 height 13
checkbox input "true"
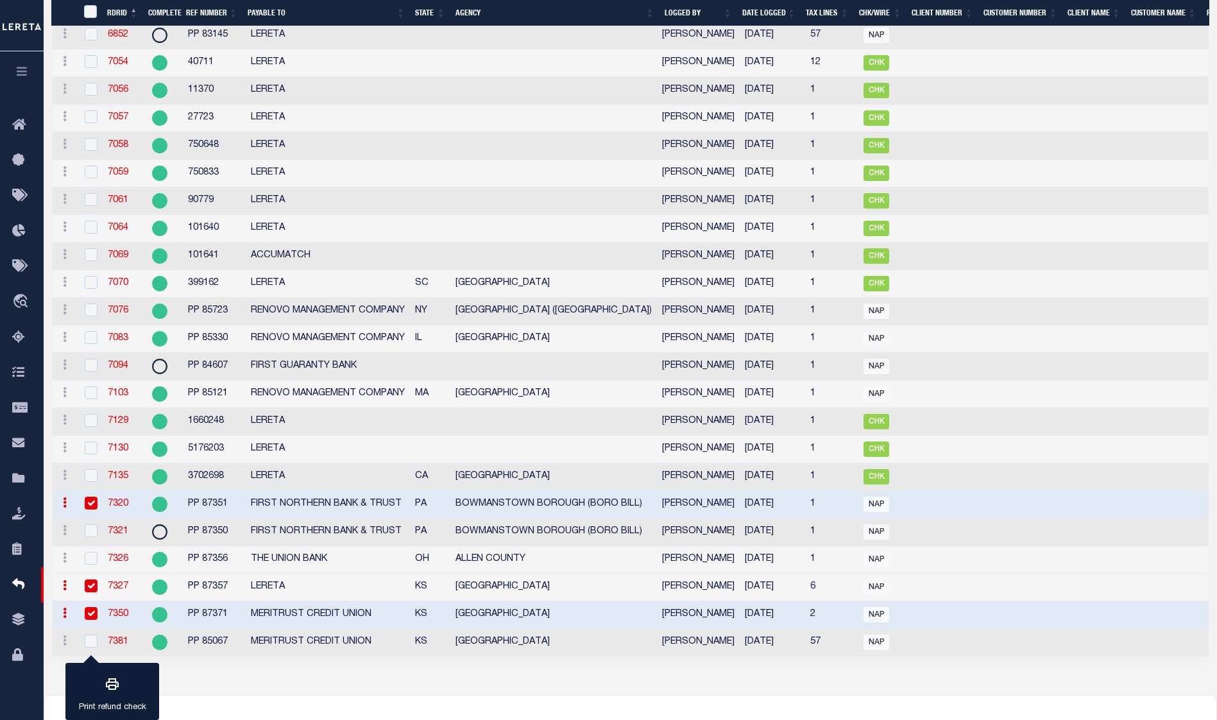
click at [90, 592] on input "checkbox" at bounding box center [91, 585] width 13 height 13
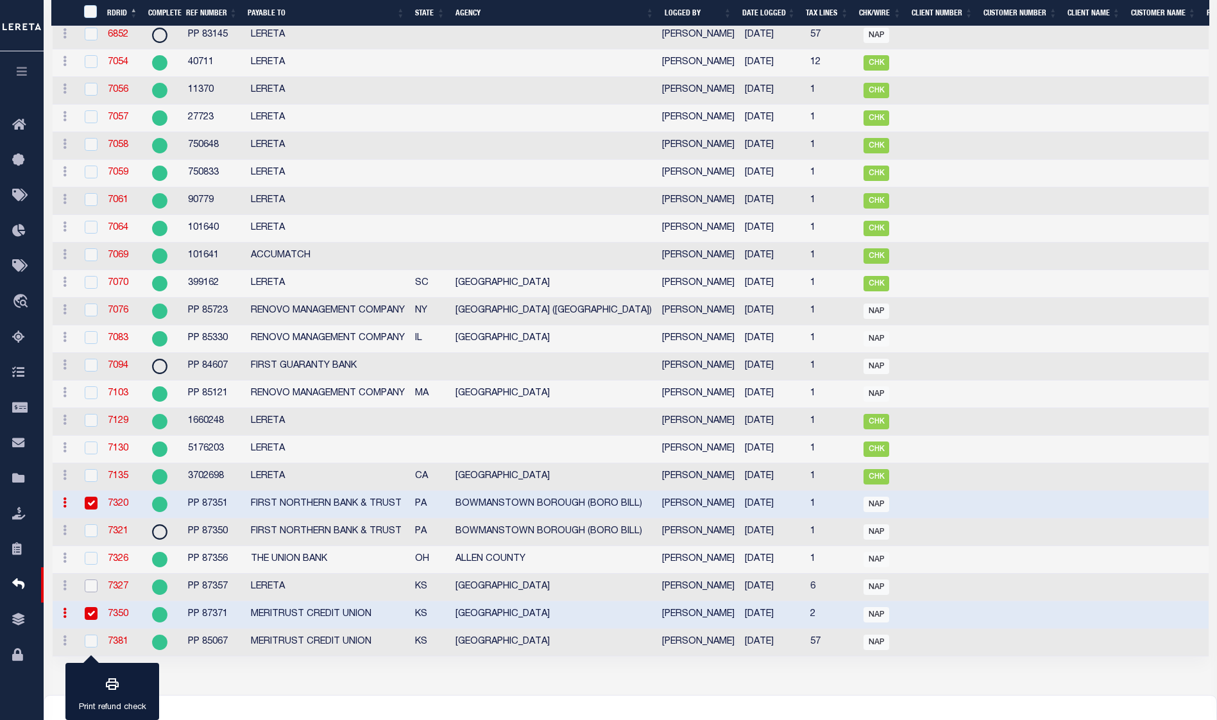
click at [90, 592] on input "checkbox" at bounding box center [91, 585] width 13 height 13
checkbox input "true"
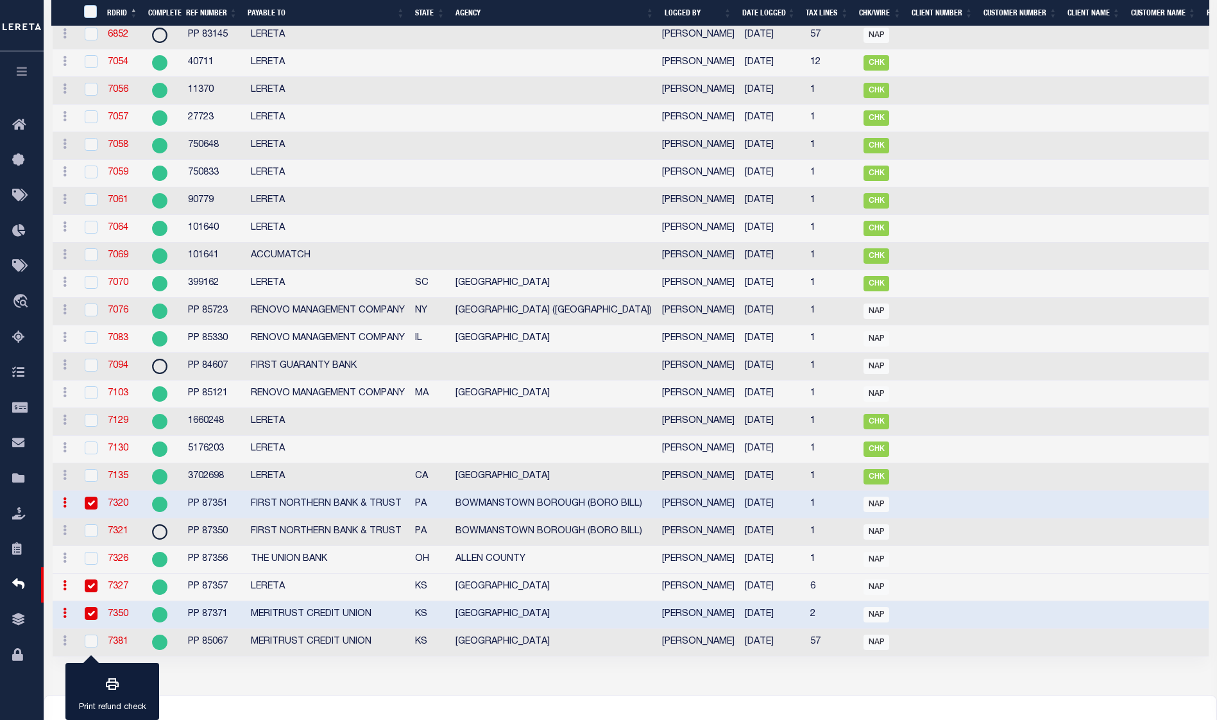
click at [89, 620] on input "checkbox" at bounding box center [91, 613] width 13 height 13
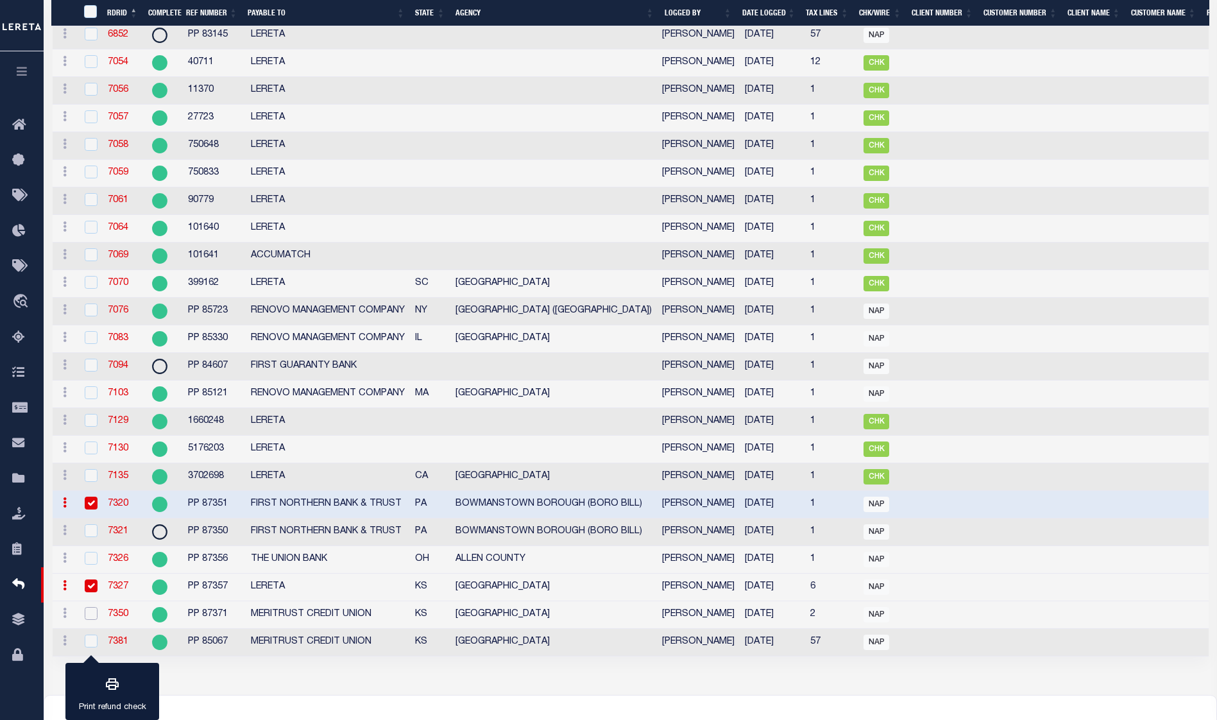
click at [89, 620] on input "checkbox" at bounding box center [91, 613] width 13 height 13
checkbox input "true"
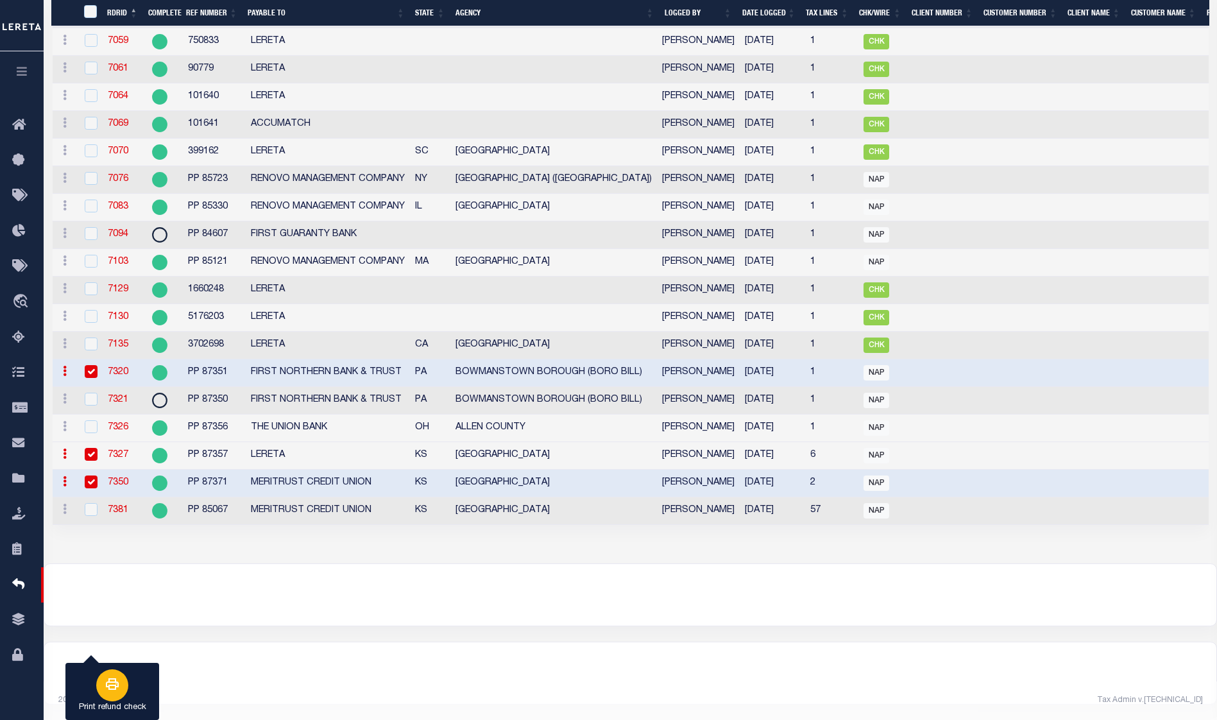
click at [123, 687] on div "button" at bounding box center [112, 685] width 32 height 32
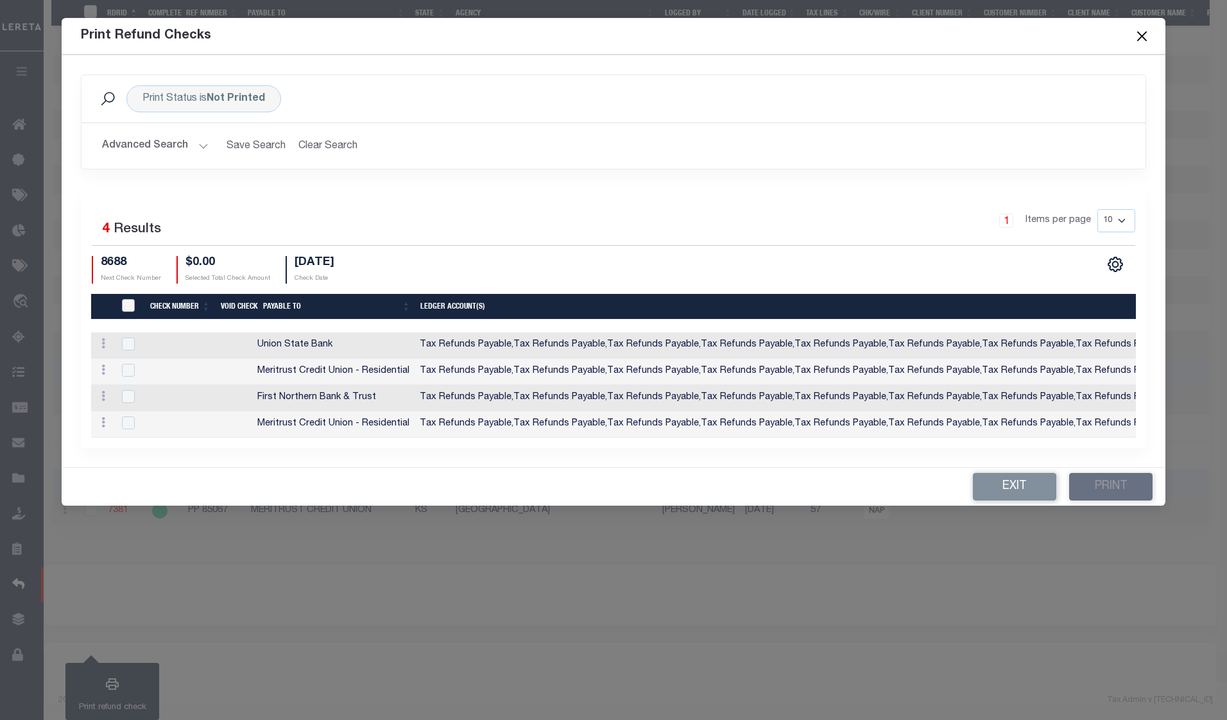
click at [132, 299] on input "TIQA Select" at bounding box center [128, 305] width 13 height 13
checkbox input "true"
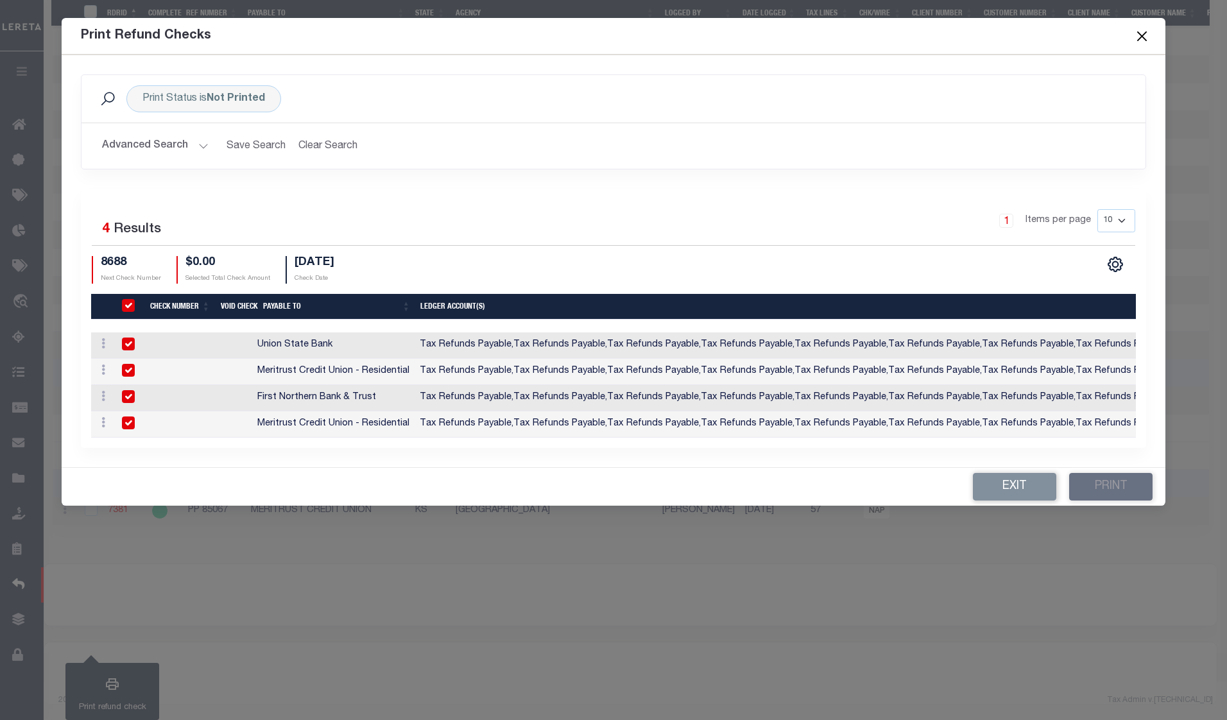
checkbox input "true"
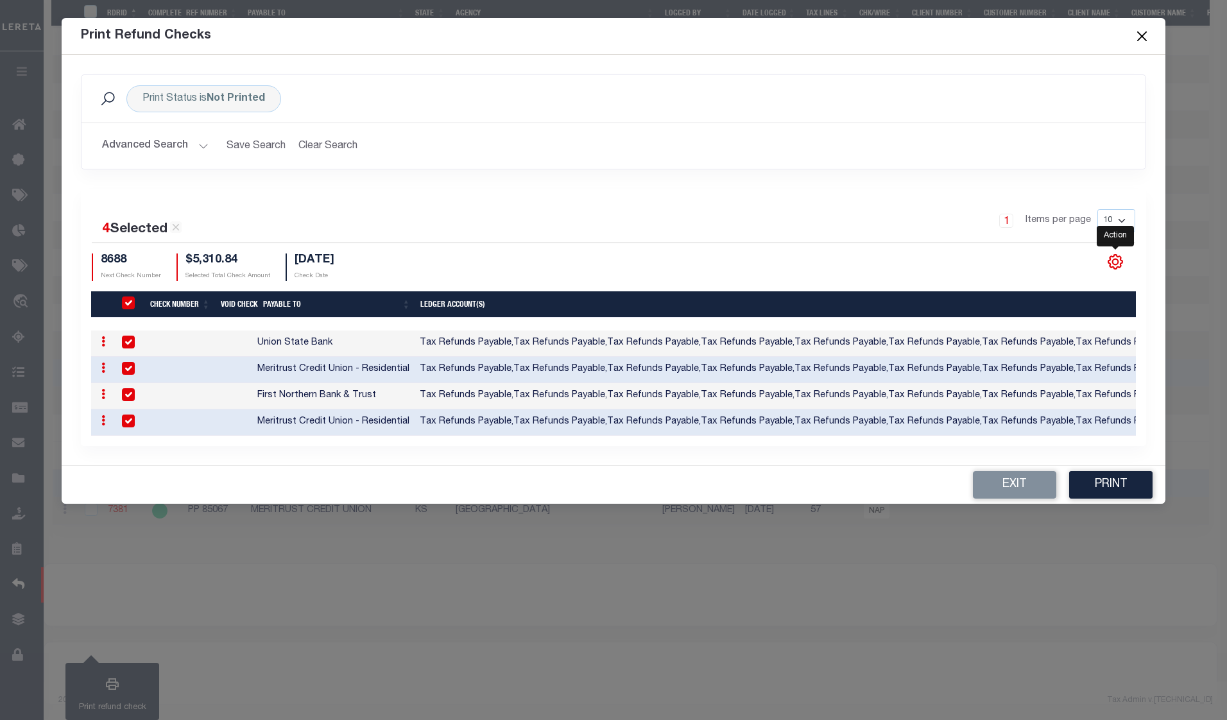
click at [1117, 261] on icon "" at bounding box center [1115, 261] width 17 height 17
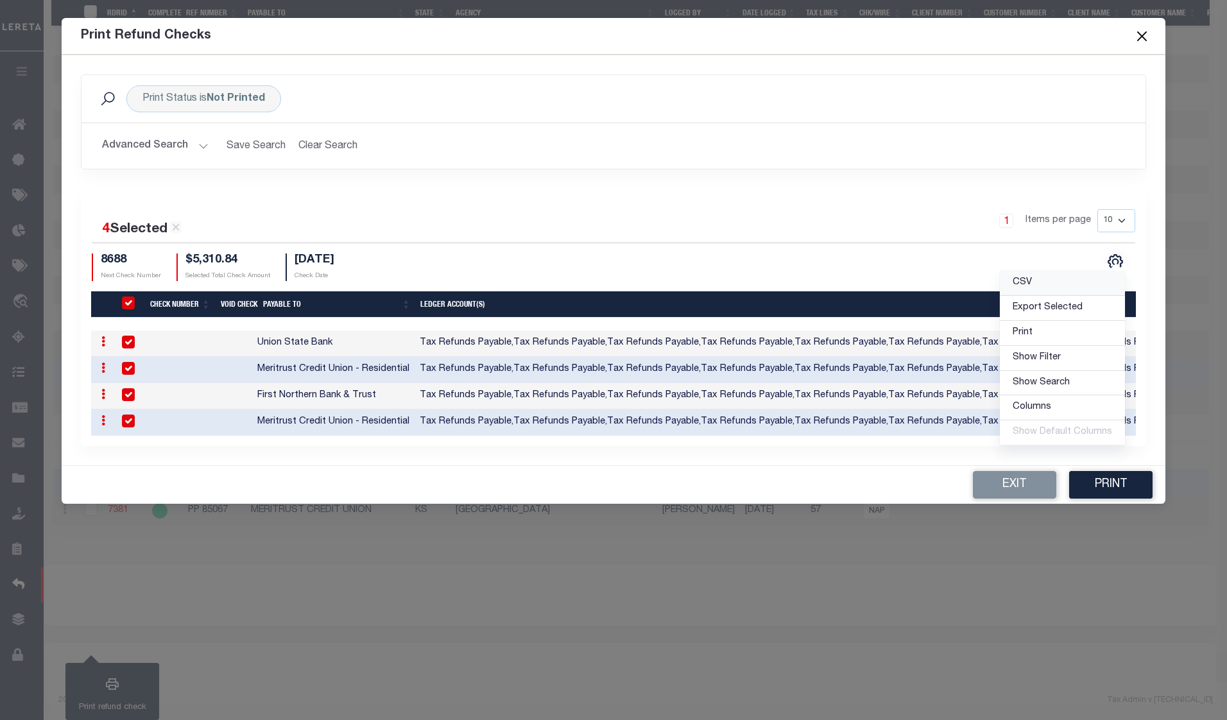
click at [1065, 278] on link "CSV" at bounding box center [1062, 283] width 125 height 25
